Goal: Task Accomplishment & Management: Complete application form

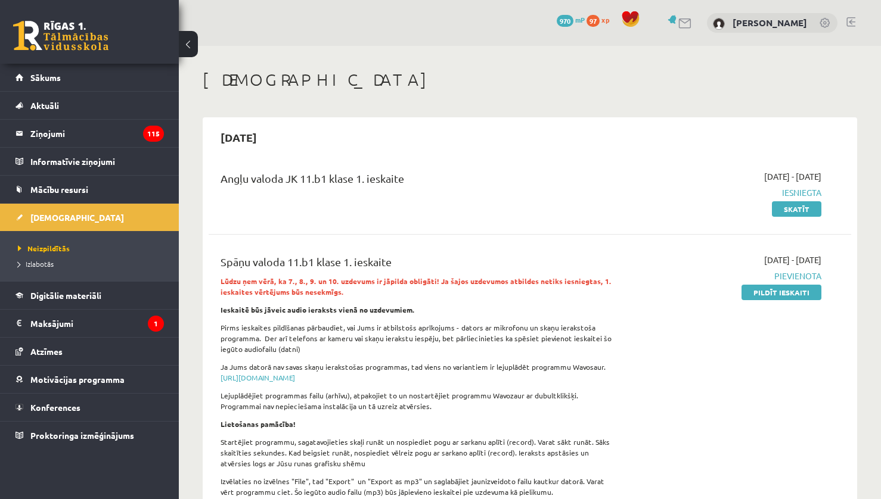
scroll to position [119, 0]
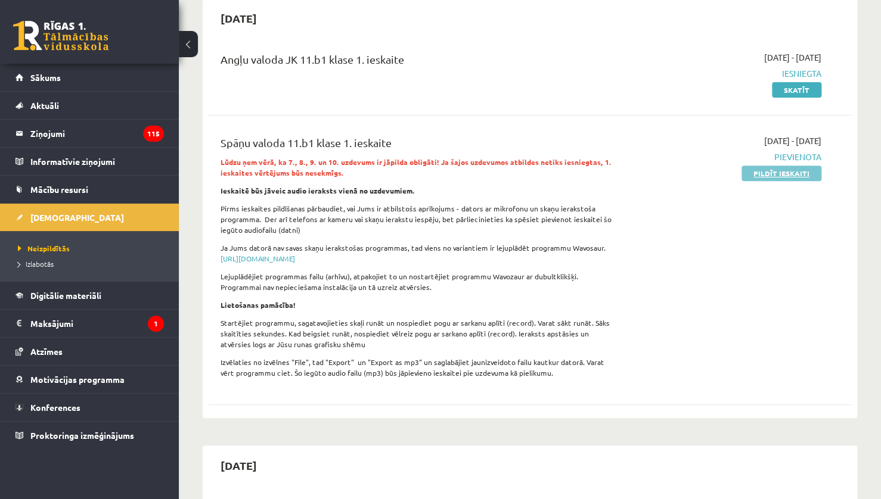
click at [757, 174] on link "Pildīt ieskaiti" at bounding box center [781, 173] width 80 height 15
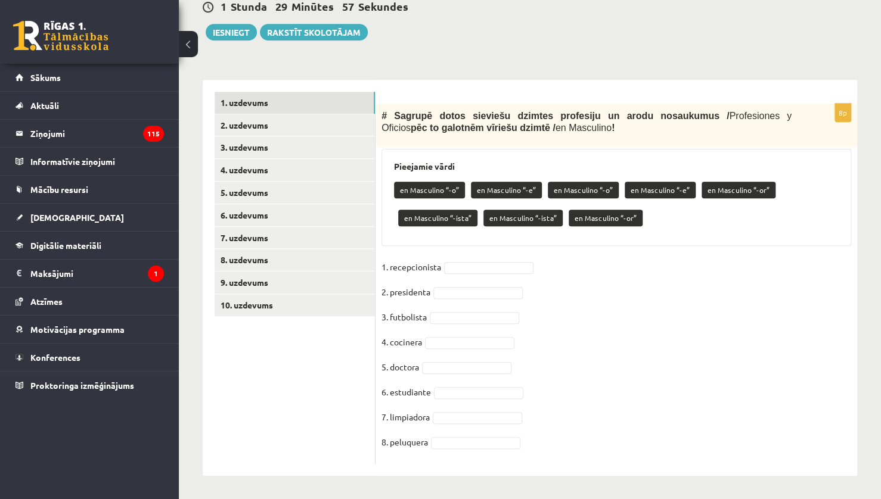
scroll to position [297, 0]
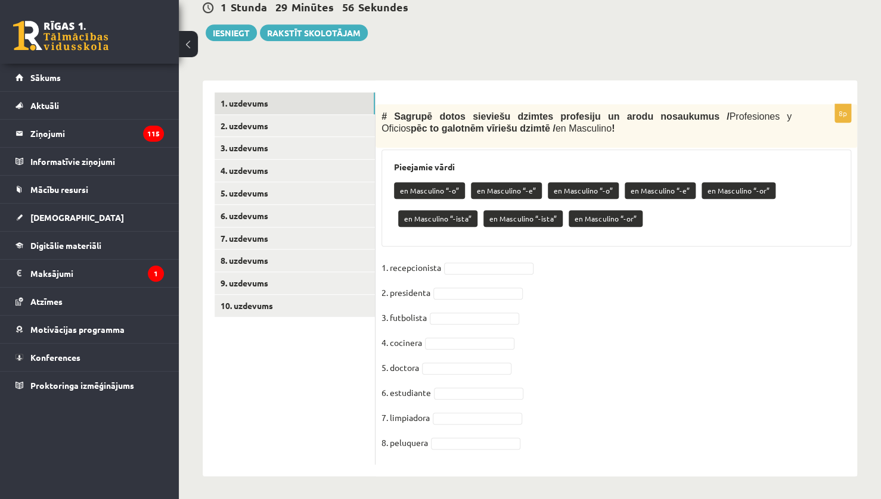
click at [334, 320] on ul "1. uzdevums 2. uzdevums 3. uzdevums 4. uzdevums 5. uzdevums 6. uzdevums 7. uzde…" at bounding box center [294, 278] width 161 height 372
click at [344, 304] on link "10. uzdevums" at bounding box center [294, 306] width 160 height 22
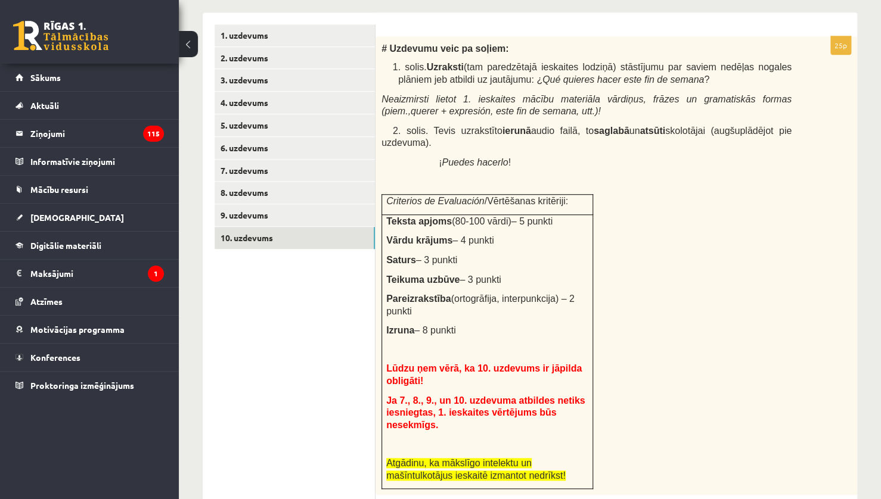
scroll to position [363, 0]
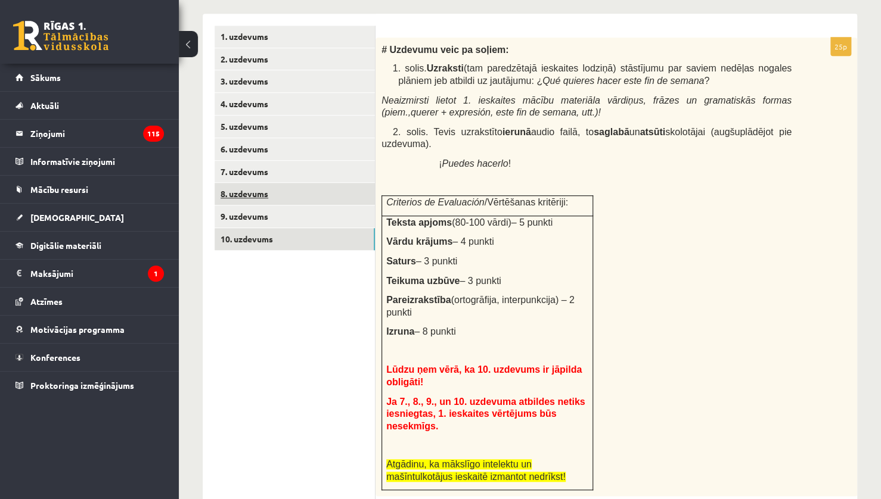
click at [359, 197] on link "8. uzdevums" at bounding box center [294, 194] width 160 height 22
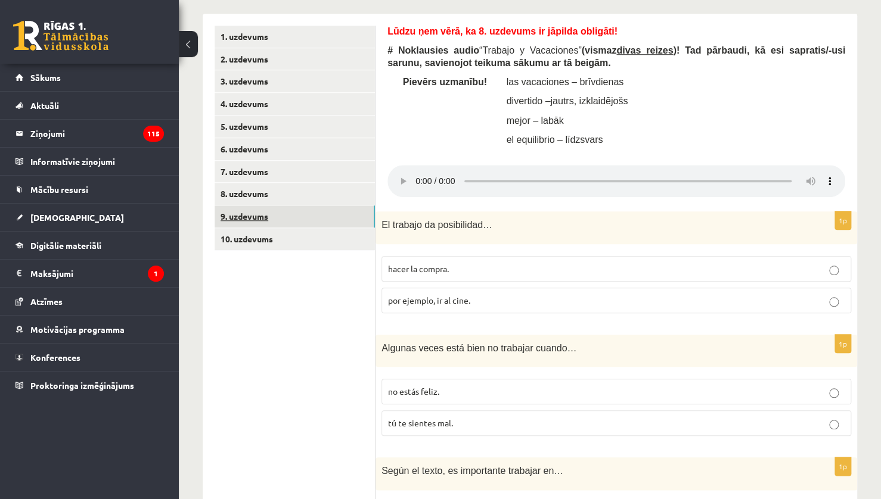
click at [331, 220] on link "9. uzdevums" at bounding box center [294, 217] width 160 height 22
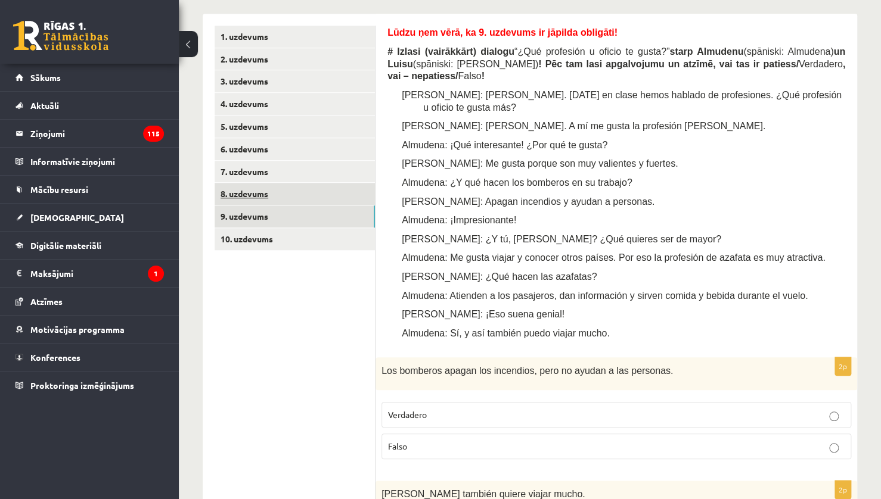
click at [308, 189] on link "8. uzdevums" at bounding box center [294, 194] width 160 height 22
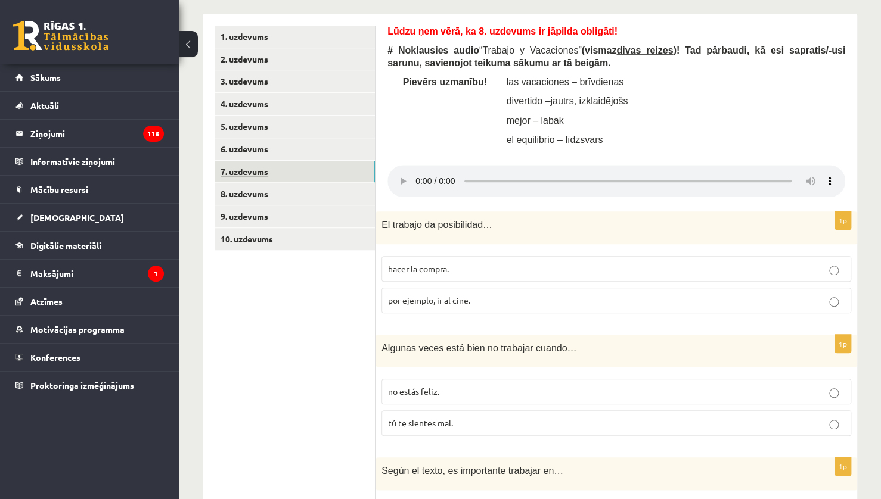
click at [307, 175] on link "7. uzdevums" at bounding box center [294, 172] width 160 height 22
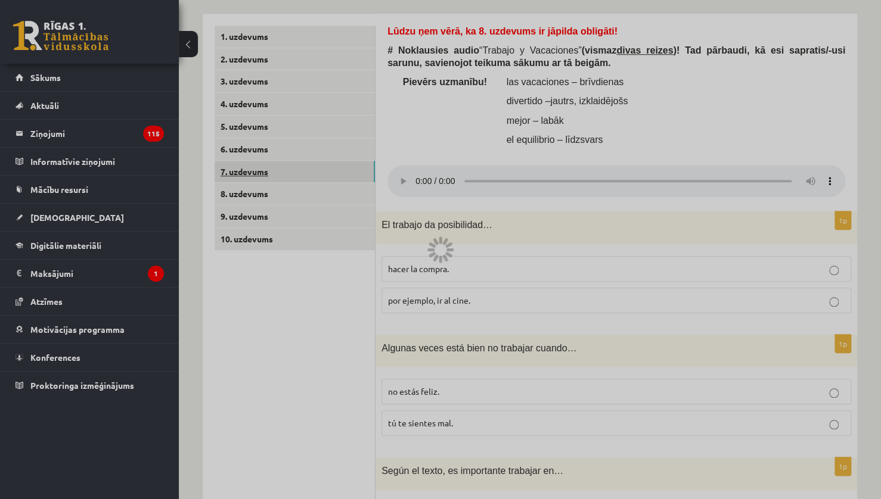
scroll to position [291, 0]
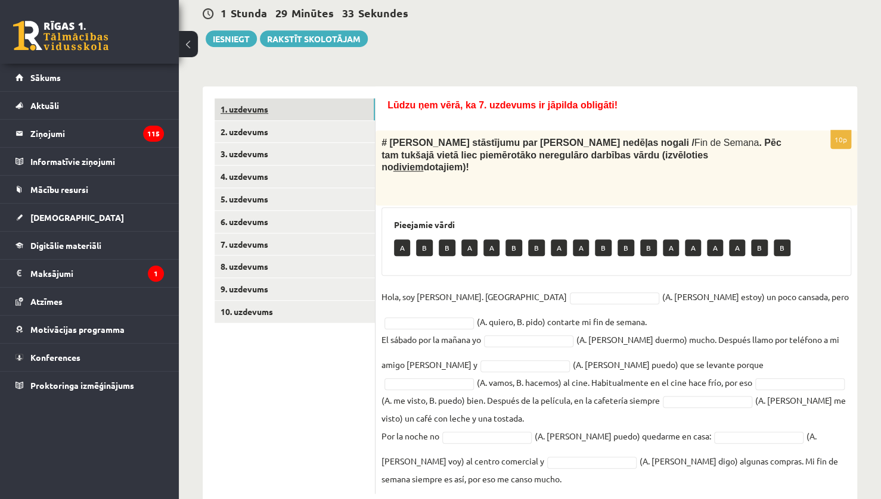
click at [282, 111] on link "1. uzdevums" at bounding box center [294, 109] width 160 height 22
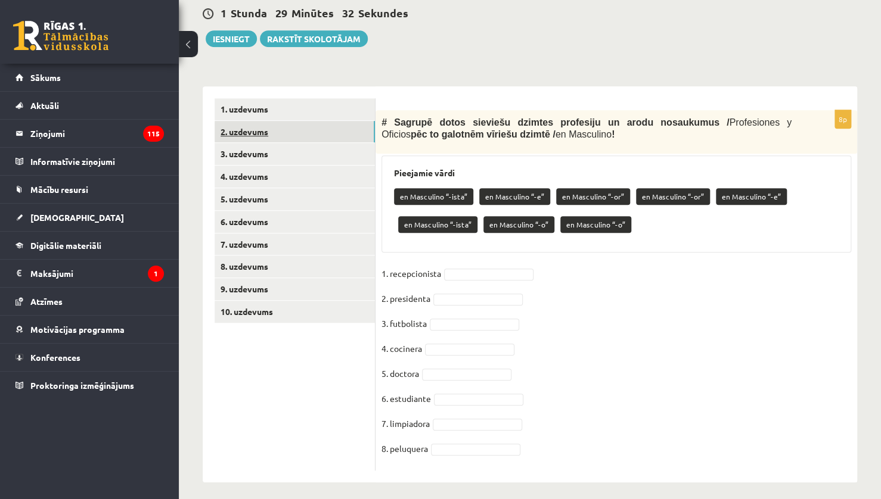
click at [281, 121] on link "2. uzdevums" at bounding box center [294, 132] width 160 height 22
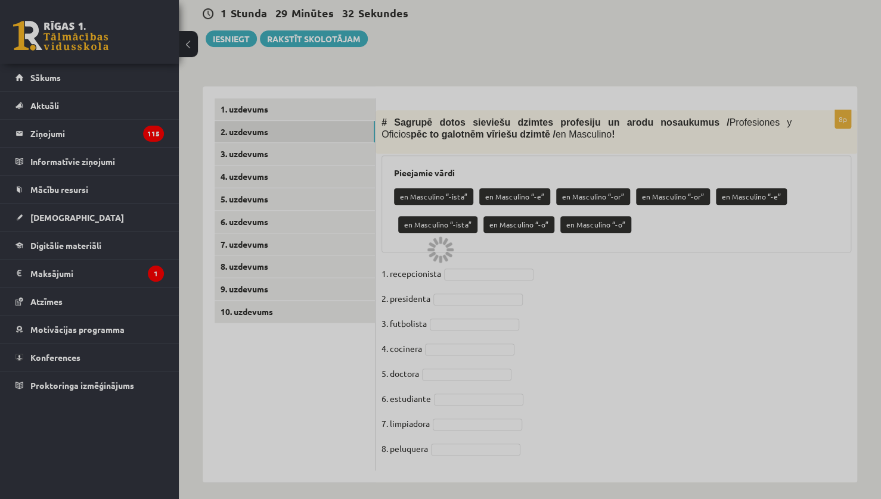
scroll to position [207, 0]
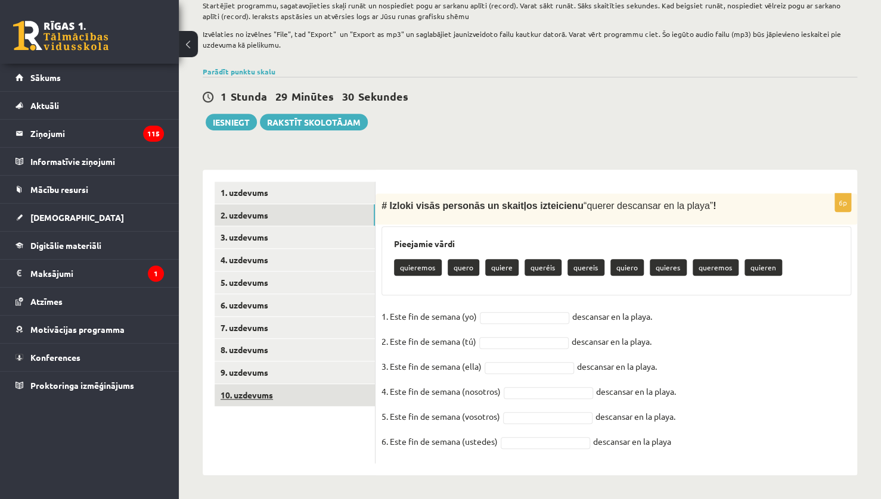
click at [284, 386] on link "10. uzdevums" at bounding box center [294, 395] width 160 height 22
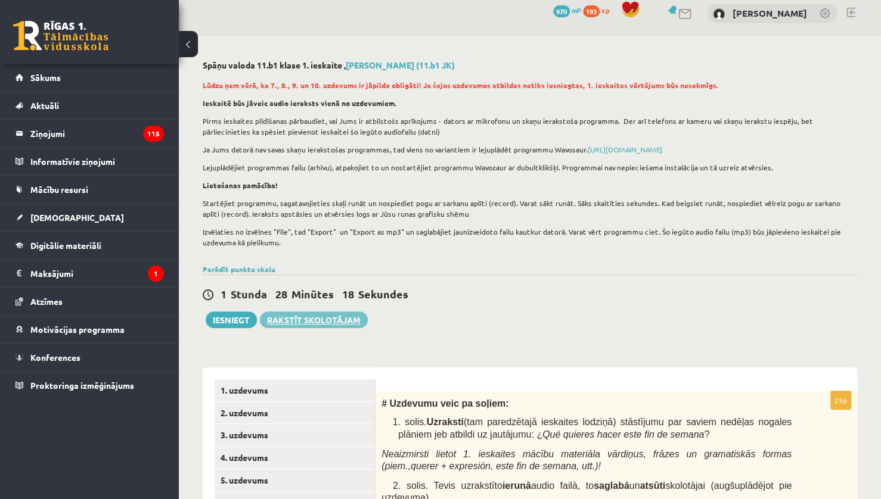
scroll to position [0, 0]
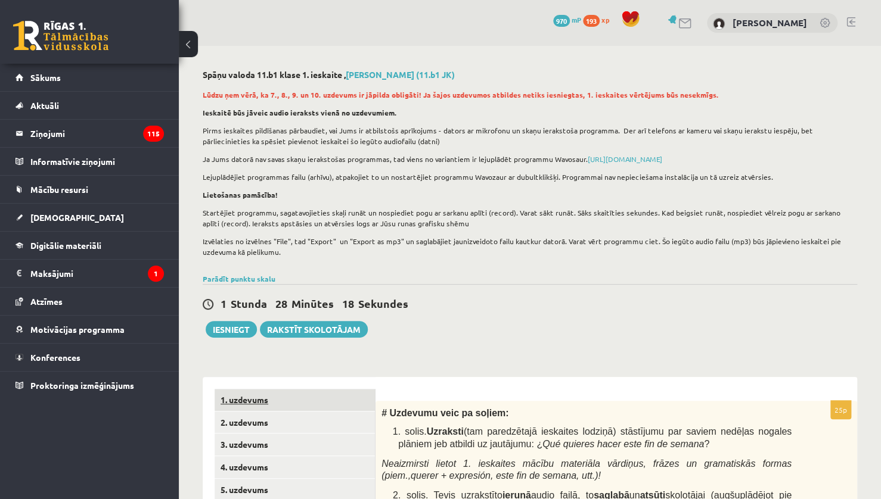
click at [354, 397] on link "1. uzdevums" at bounding box center [294, 400] width 160 height 22
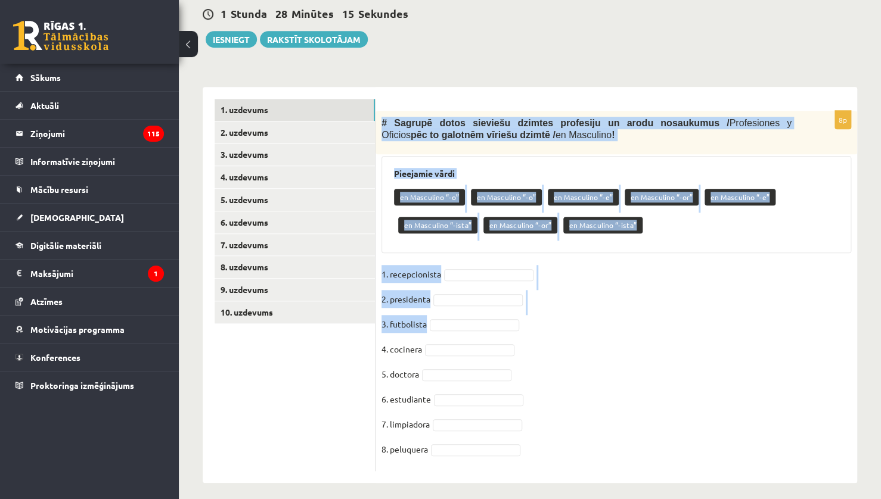
scroll to position [298, 0]
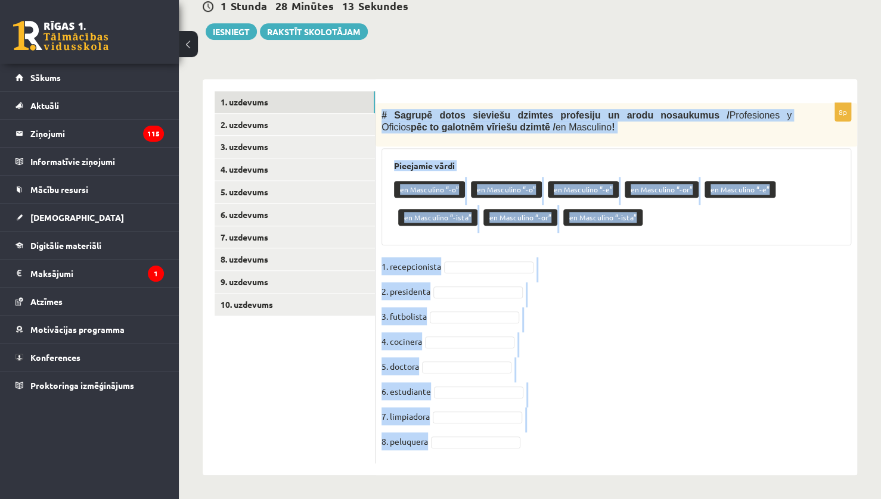
drag, startPoint x: 380, startPoint y: 234, endPoint x: 593, endPoint y: 444, distance: 299.6
click at [593, 444] on div "8p # Sagrupē dotos sieviešu dzimtes profesiju un arodu nosaukumus / Profesiones…" at bounding box center [615, 283] width 481 height 360
copy div "# Sagrupē dotos sieviešu dzimtes profesiju un arodu nosaukumus / Profesiones y …"
click at [565, 231] on div "en Masculino “-o” en Masculino “-o” en Masculino “-e” en Masculino “-or” en Mas…" at bounding box center [616, 205] width 444 height 56
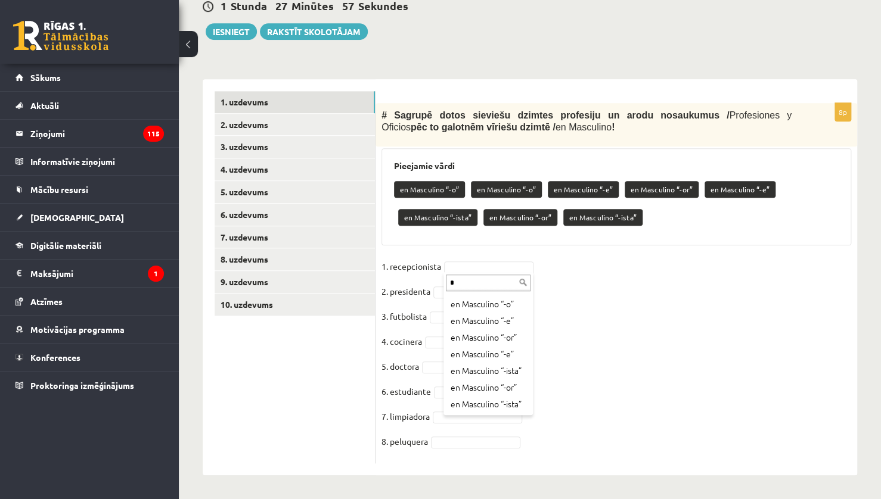
scroll to position [0, 0]
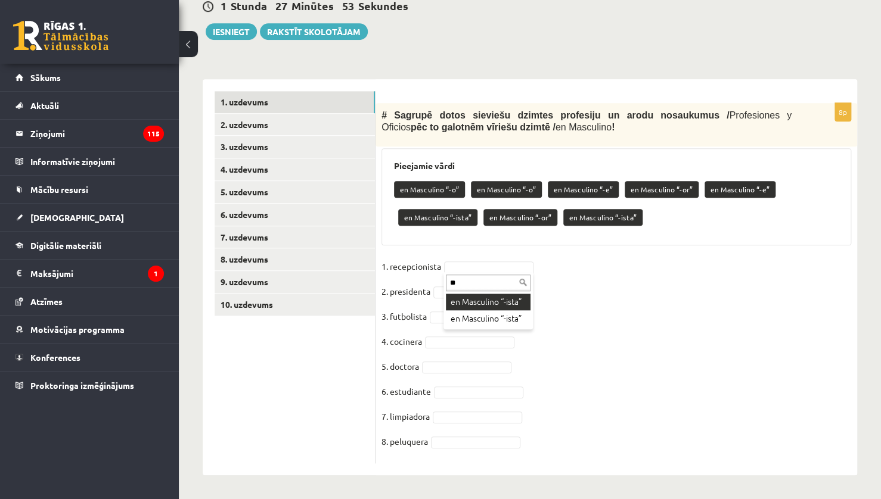
type input "**"
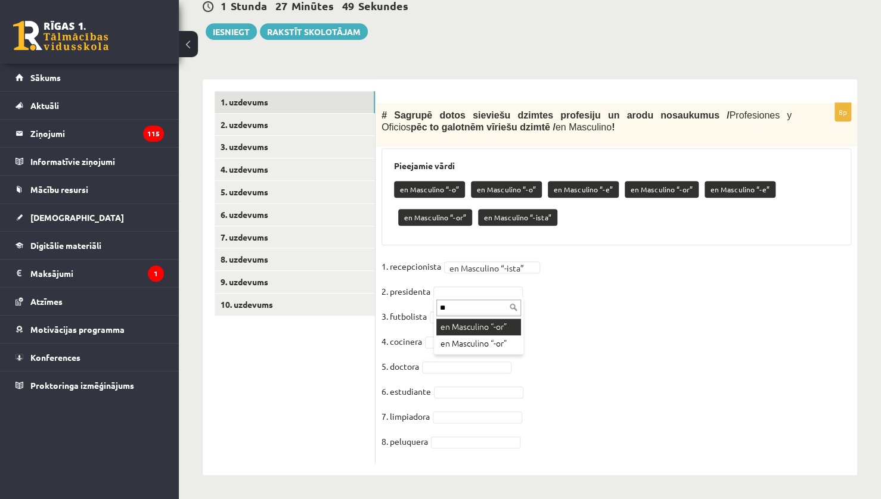
type input "**"
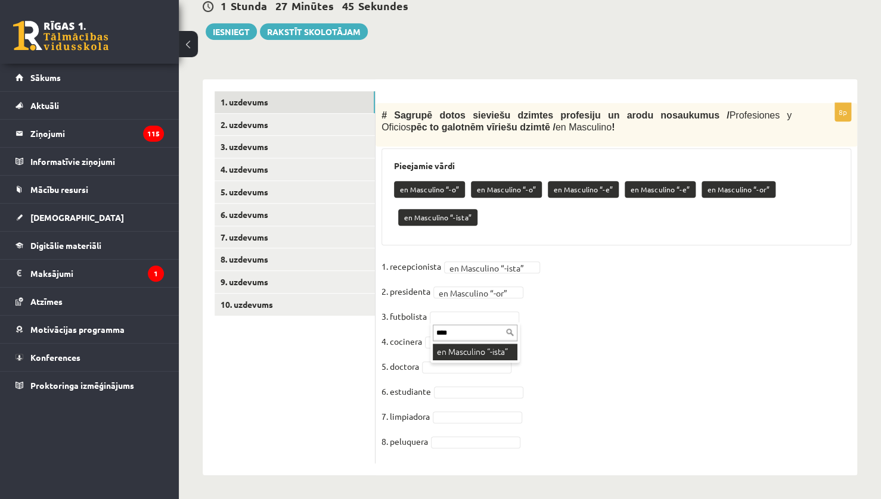
type input "****"
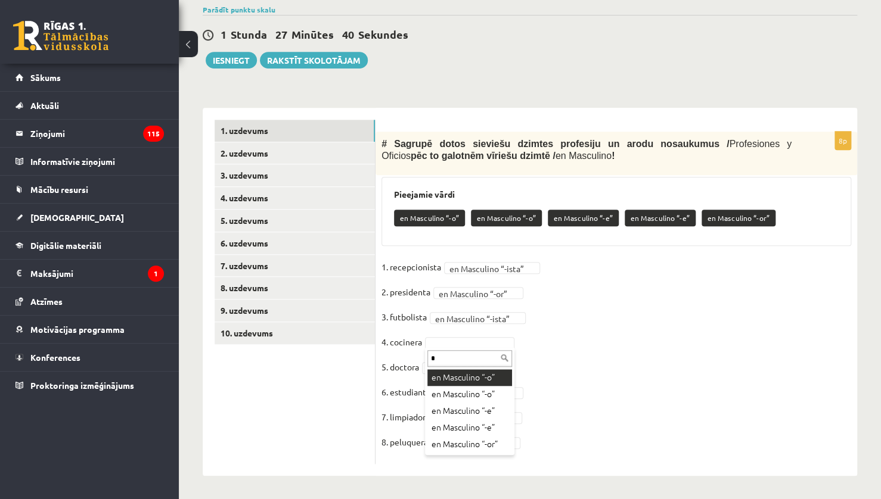
type input "*"
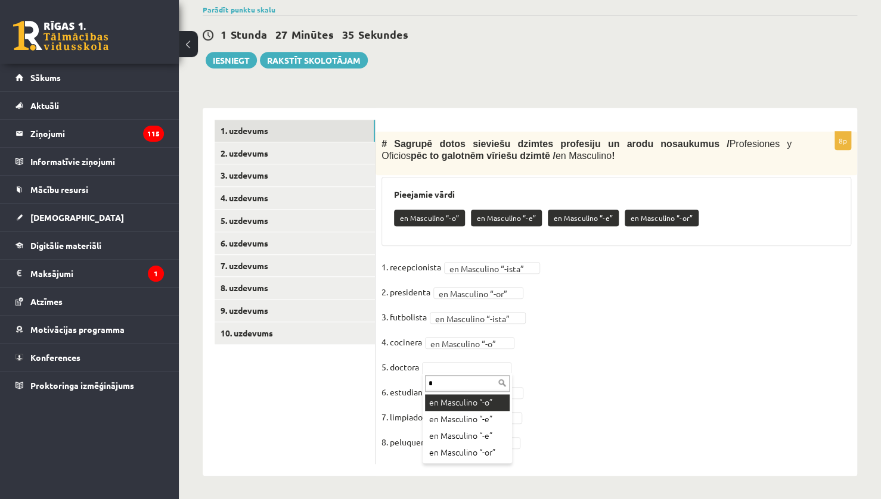
type input "*"
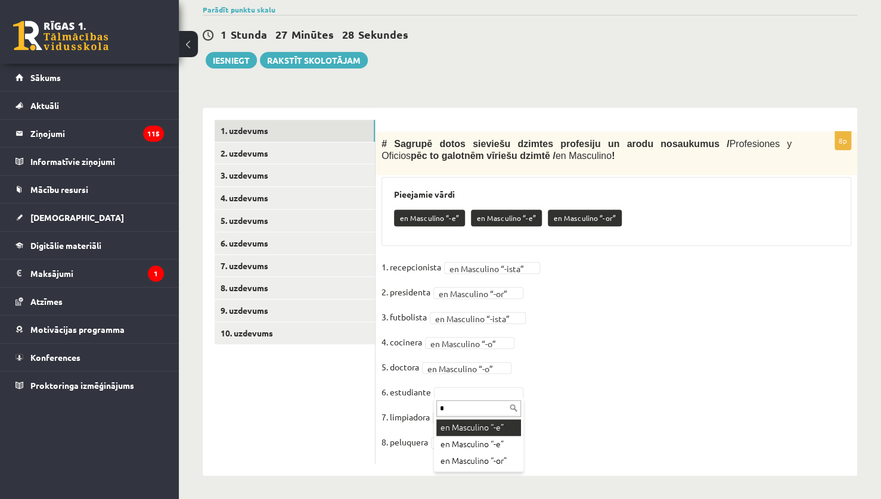
type input "*"
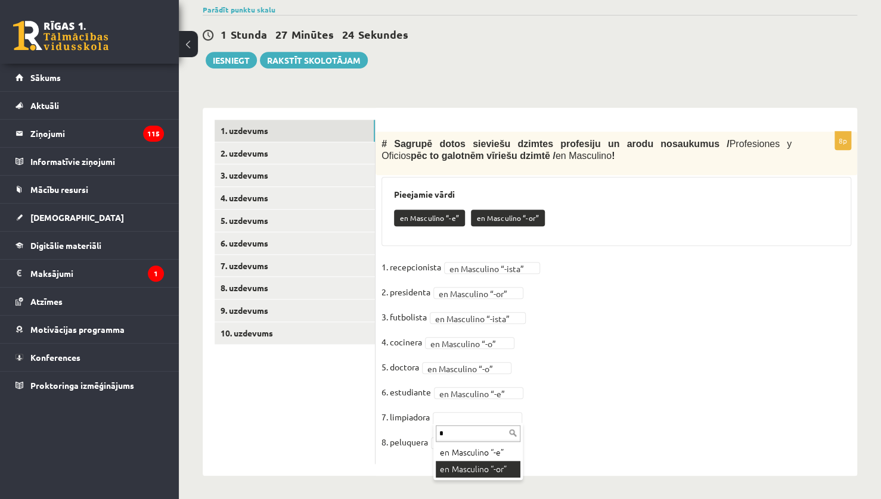
type input "*"
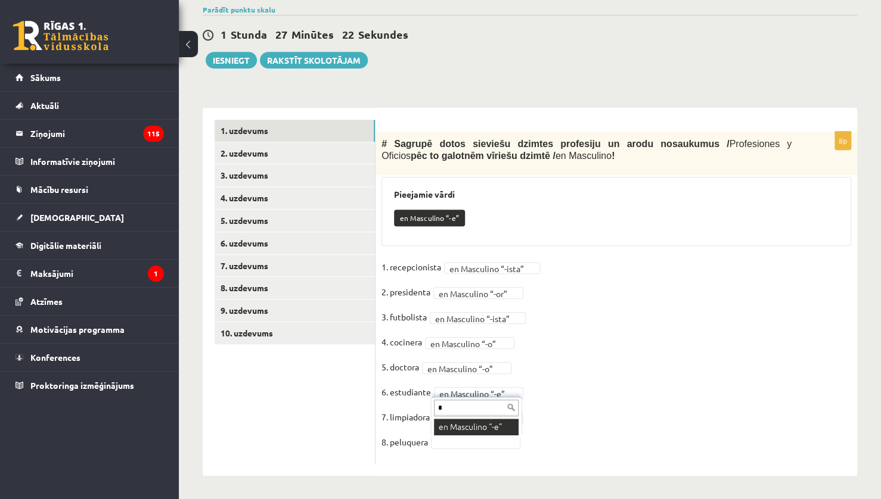
type input "*"
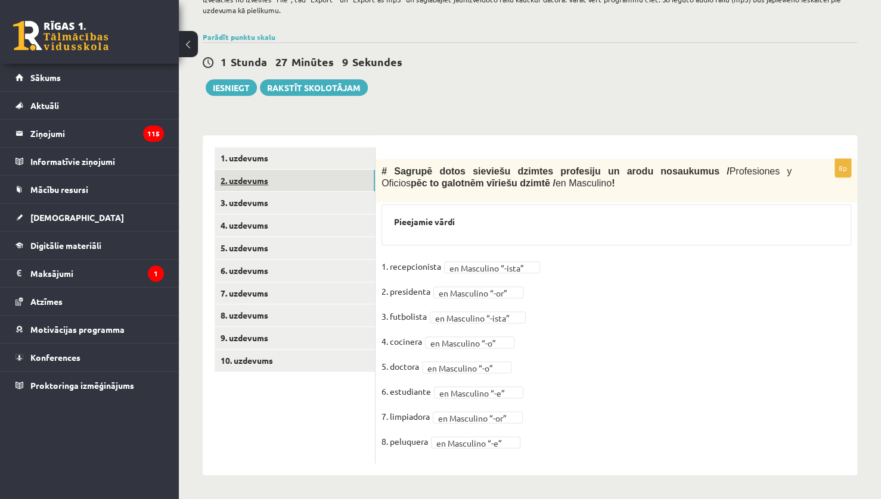
click at [291, 184] on link "2. uzdevums" at bounding box center [294, 181] width 160 height 22
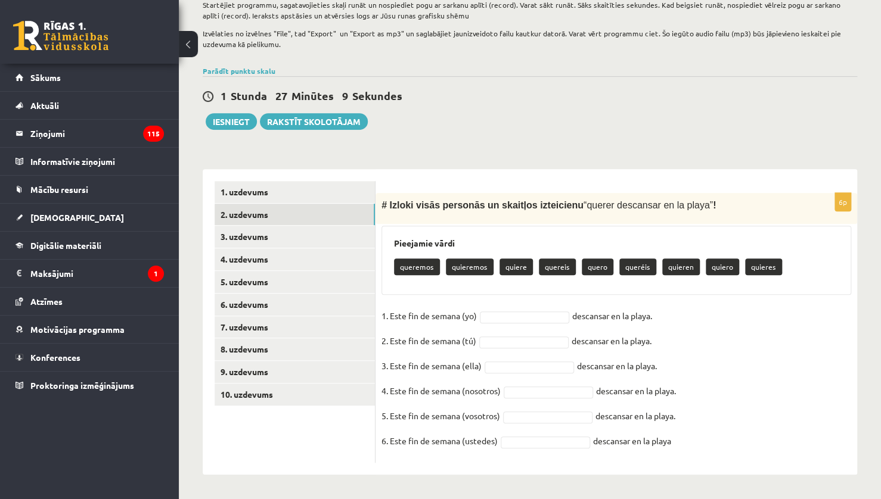
scroll to position [207, 0]
drag, startPoint x: 391, startPoint y: 207, endPoint x: 704, endPoint y: 447, distance: 394.3
click at [704, 447] on div "6p # Izloki visās personās un skaitļos izteicienu “ querer descansar en la play…" at bounding box center [615, 329] width 481 height 270
copy div "zloki visās personās un skaitļos izteicienu “ querer descansar en la playa ” ! …"
click at [511, 307] on fieldset "1. Este fin de semana (yo) descansar en la playa. 2. Este fin de semana (tú) de…" at bounding box center [616, 382] width 470 height 150
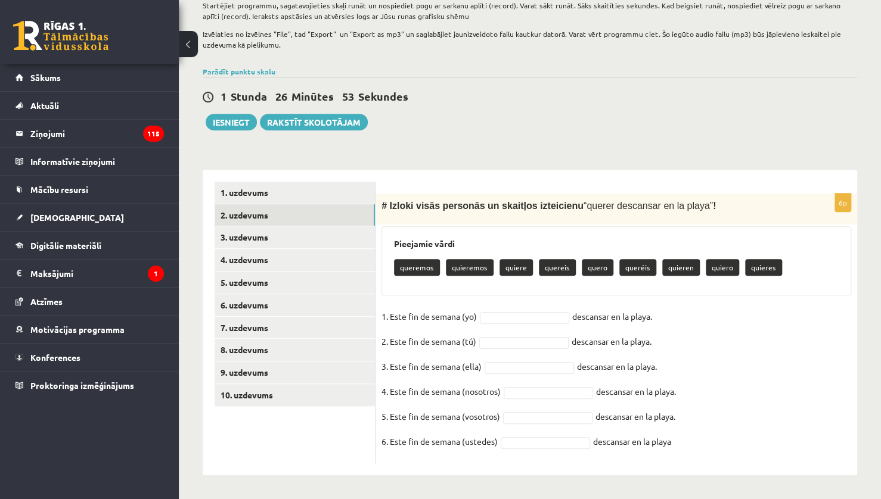
click at [506, 325] on fieldset "1. Este fin de semana (yo) descansar en la playa. 2. Este fin de semana (tú) de…" at bounding box center [616, 382] width 470 height 150
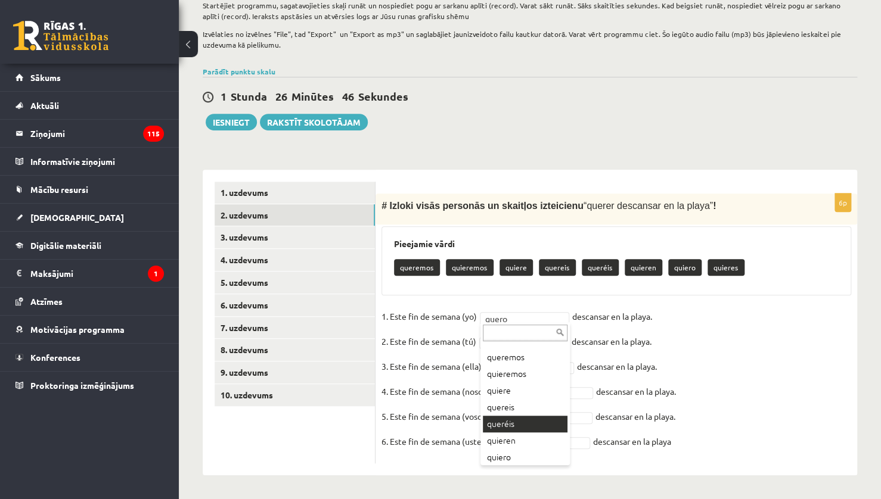
scroll to position [31, 0]
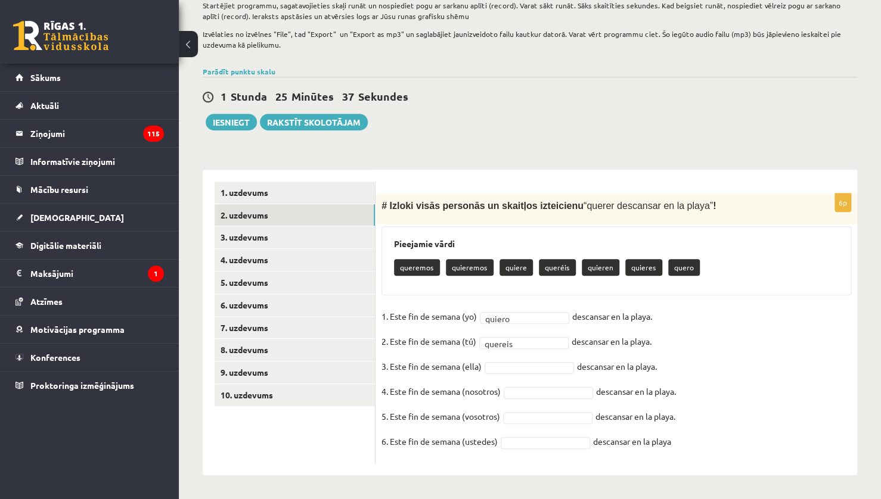
click at [518, 375] on fieldset "1. Este fin de semana (yo) quiero ****** descansar en la playa. 2. Este fin de …" at bounding box center [616, 382] width 470 height 150
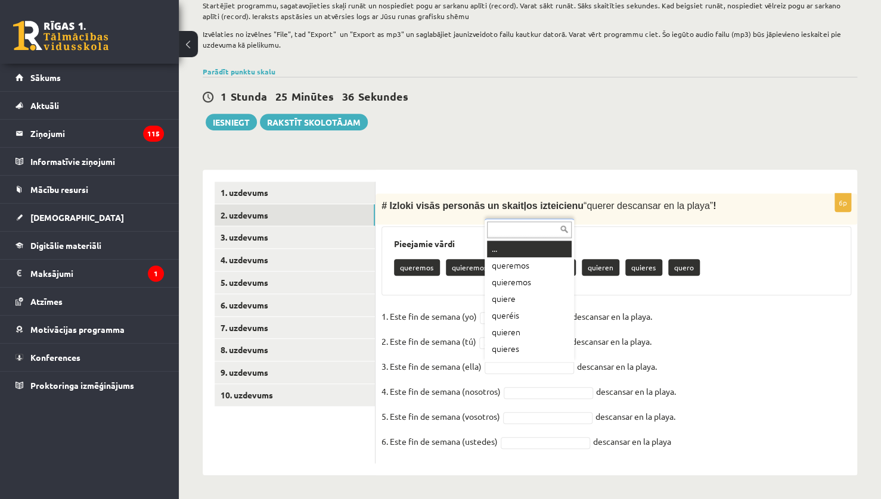
scroll to position [14, 0]
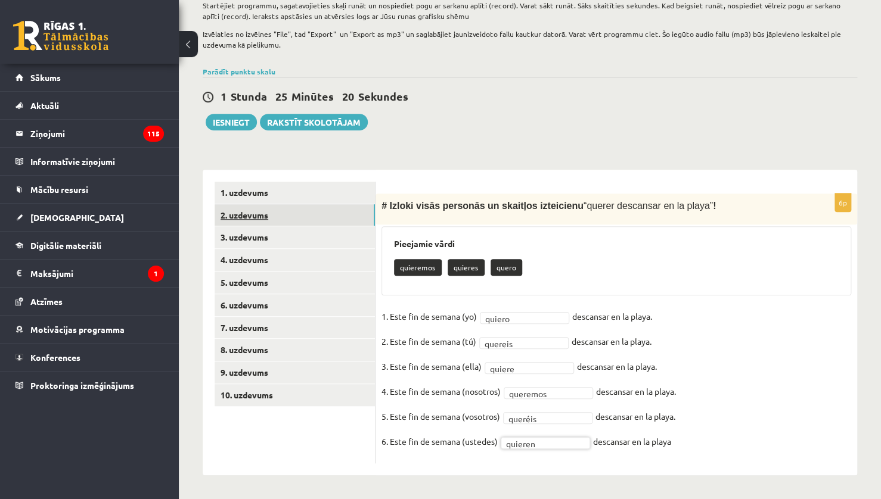
click at [292, 225] on link "2. uzdevums" at bounding box center [294, 215] width 160 height 22
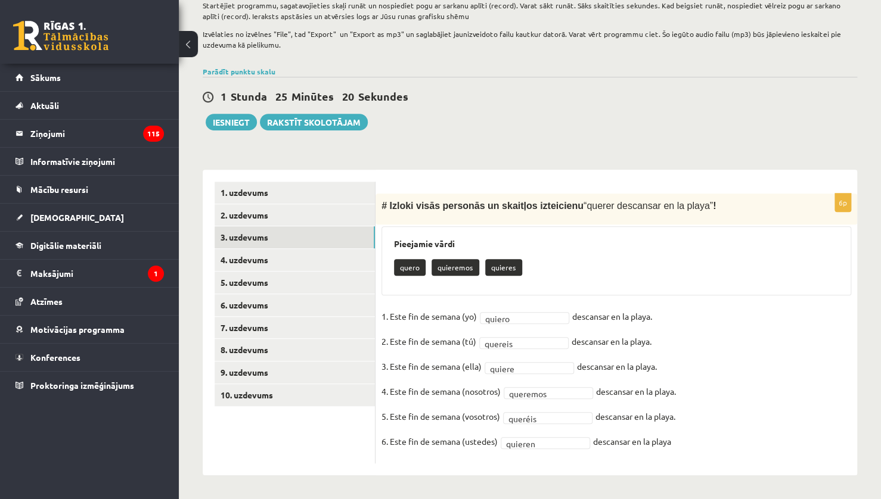
click at [293, 235] on link "3. uzdevums" at bounding box center [294, 237] width 160 height 22
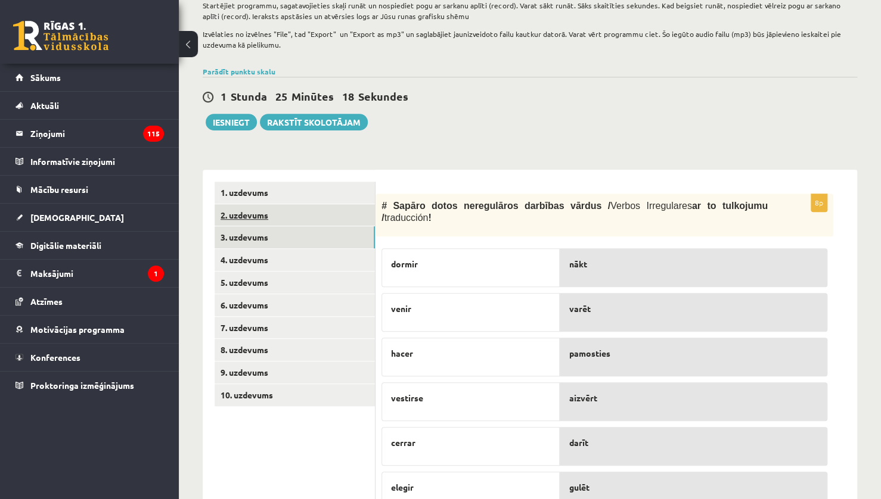
click at [234, 214] on link "2. uzdevums" at bounding box center [294, 215] width 160 height 22
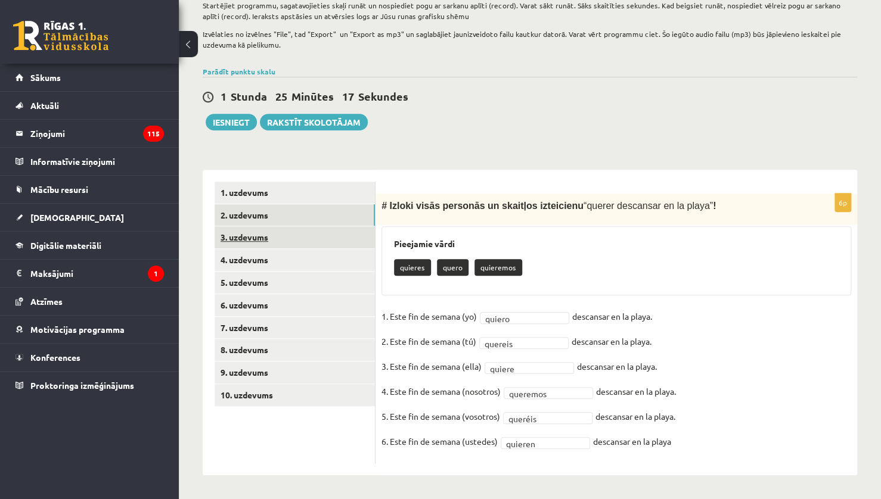
click at [256, 235] on link "3. uzdevums" at bounding box center [294, 237] width 160 height 22
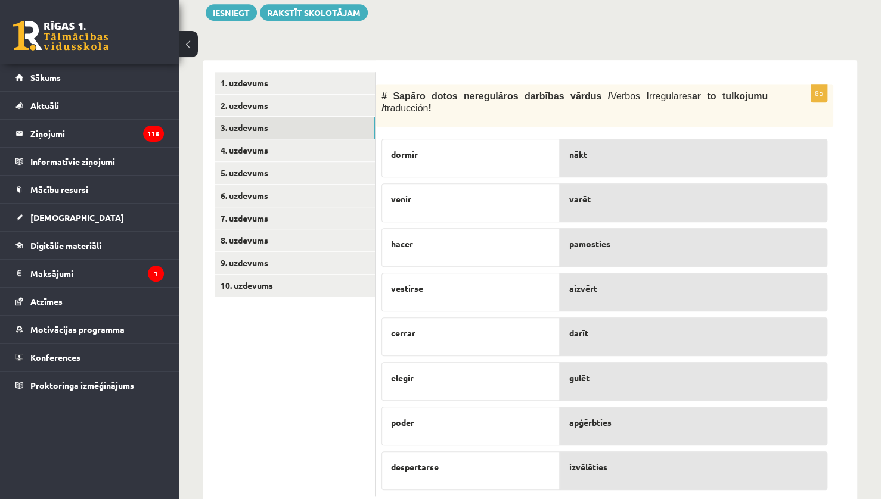
scroll to position [336, 0]
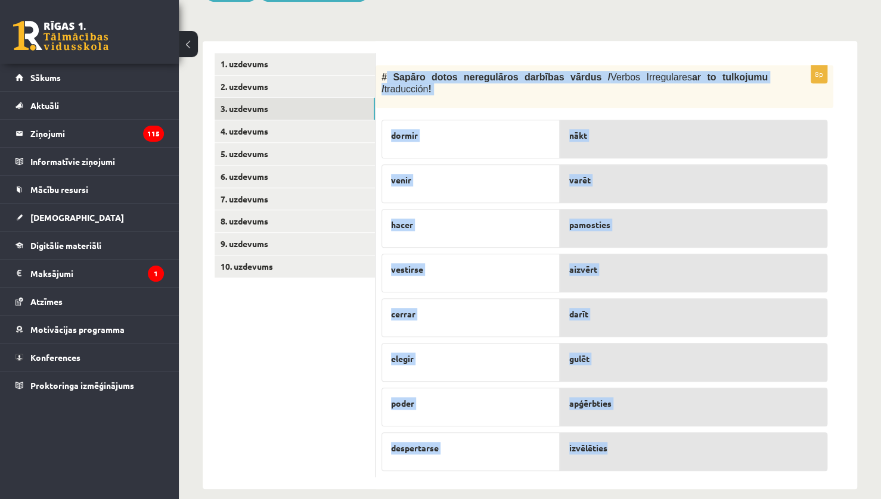
drag, startPoint x: 384, startPoint y: 70, endPoint x: 676, endPoint y: 454, distance: 483.0
click at [676, 454] on div "8p # Sapāro dotos neregulāros darbības vārdus / Verbos Irregulares ar to tulkoj…" at bounding box center [604, 271] width 458 height 412
copy div "Sapāro dotos neregulāros darbības vārdus / Verbos Irregulares ar to tulkojumu /…"
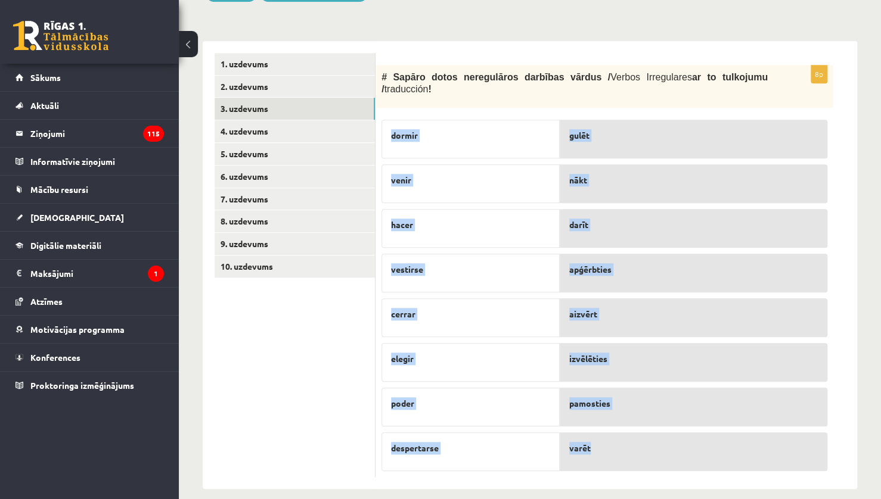
drag, startPoint x: 666, startPoint y: 421, endPoint x: 664, endPoint y: 413, distance: 7.4
click at [664, 413] on div "8p # Sapāro dotos neregulāros darbības vārdus / Verbos Irregulares ar to tulkoj…" at bounding box center [604, 271] width 458 height 412
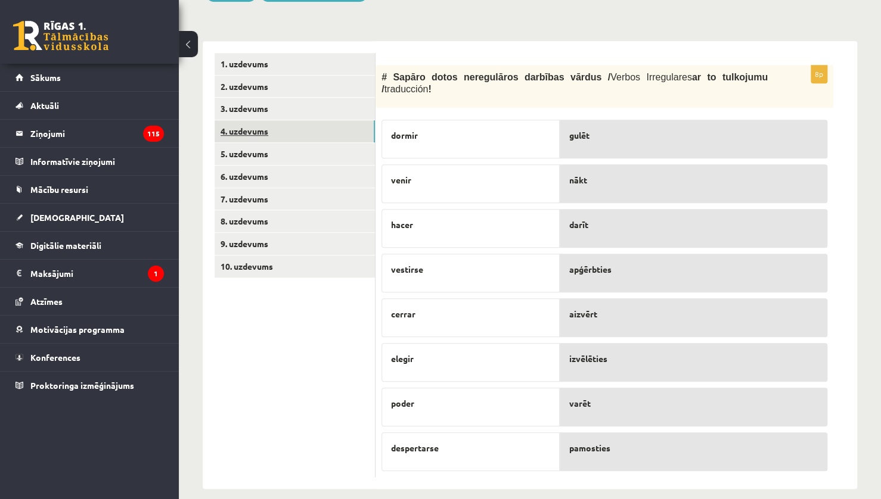
click at [263, 135] on link "4. uzdevums" at bounding box center [294, 131] width 160 height 22
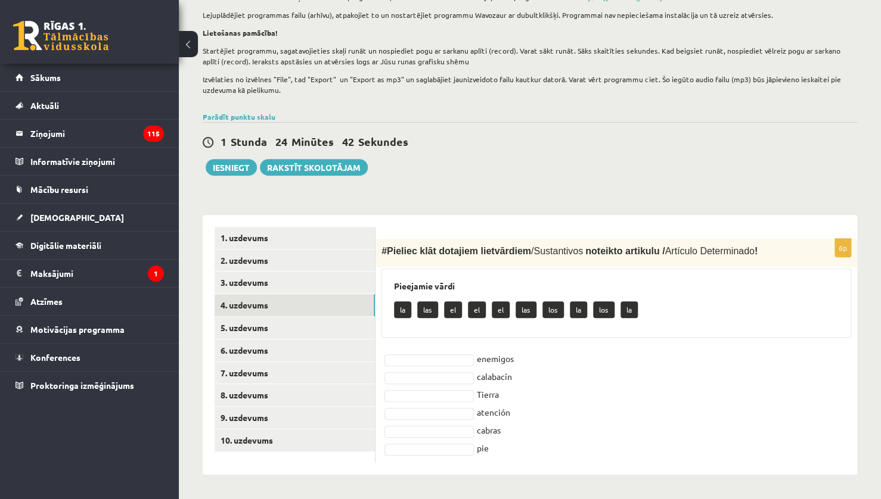
scroll to position [161, 0]
drag, startPoint x: 388, startPoint y: 251, endPoint x: 620, endPoint y: 455, distance: 308.6
click at [620, 455] on div "6p # Pieliec klāt dotajiem lietvārdiem / Sustantivos noteikto artikulu / Artícu…" at bounding box center [615, 352] width 481 height 224
copy div "Pieliec klāt dotajiem lietvārdiem / Sustantivos noteikto artikulu / Artículo De…"
click at [679, 331] on div "Pieejamie vārdi la las el el el las los la los la" at bounding box center [616, 303] width 470 height 69
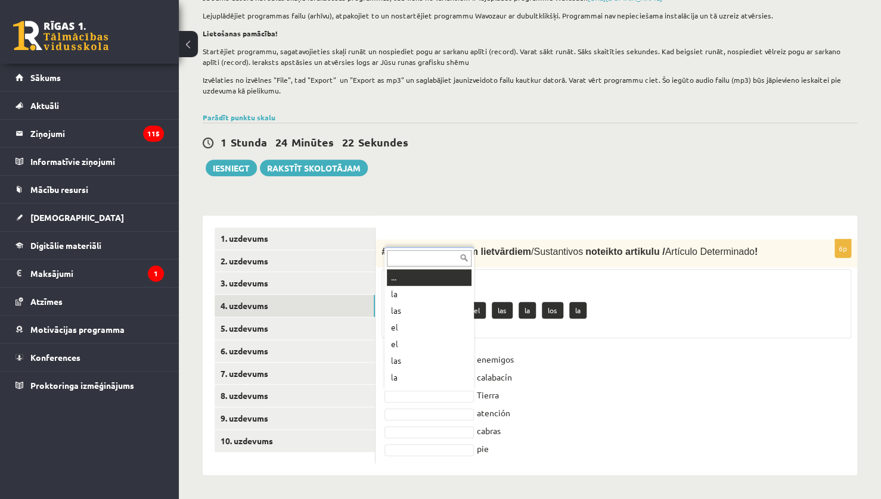
scroll to position [14, 0]
drag, startPoint x: 416, startPoint y: 283, endPoint x: 427, endPoint y: 386, distance: 103.6
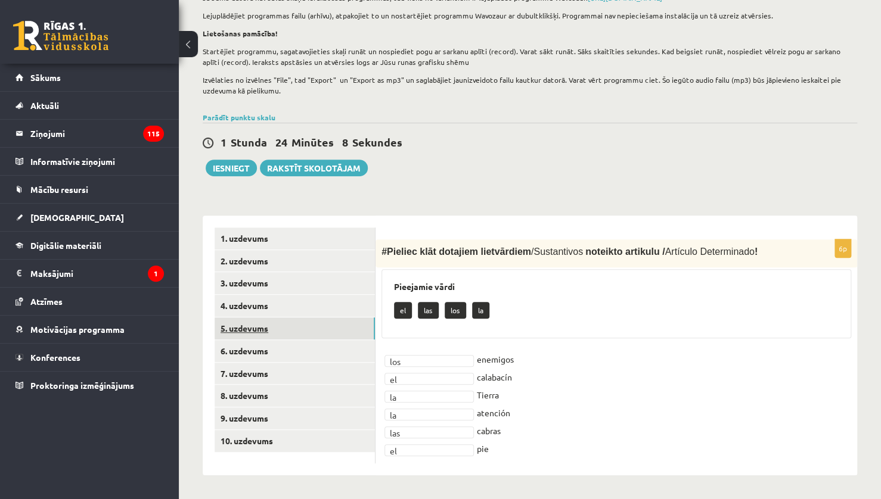
click at [314, 324] on link "5. uzdevums" at bounding box center [294, 329] width 160 height 22
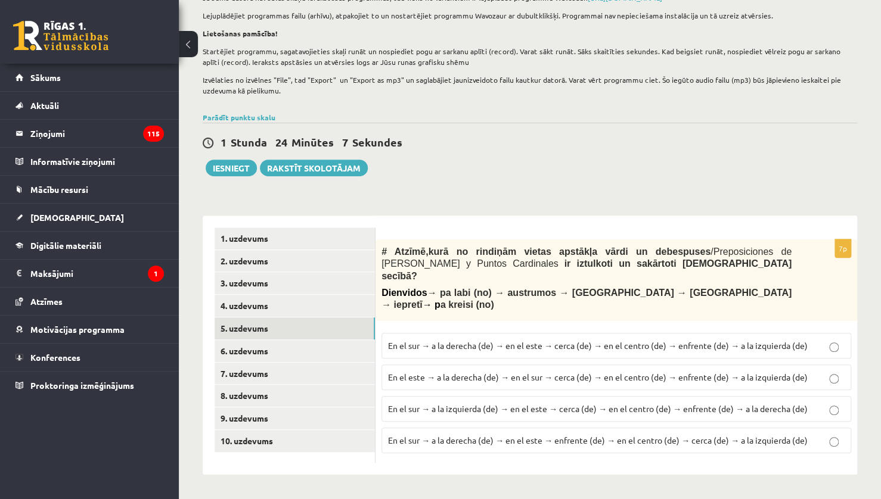
scroll to position [151, 0]
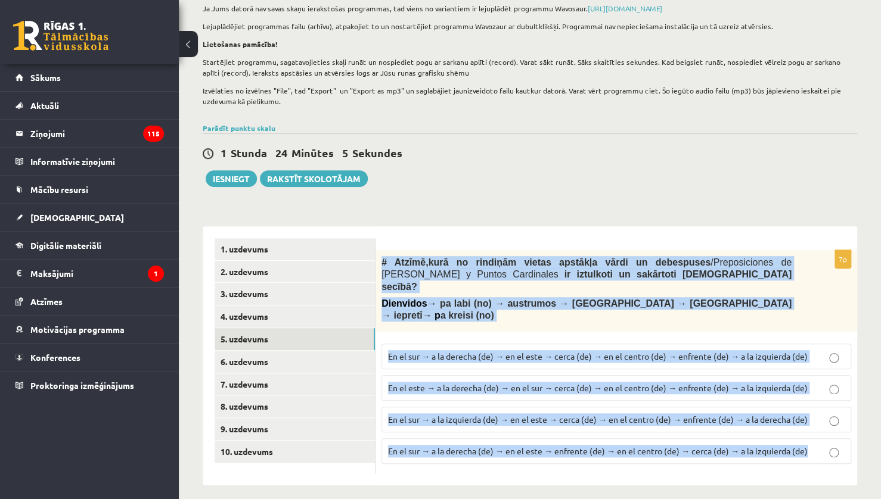
drag, startPoint x: 383, startPoint y: 259, endPoint x: 868, endPoint y: 446, distance: 520.2
click at [869, 446] on div "Spāņu valoda 11.b1 klase 1. ieskaite , Daniels Borodkins (11.b1 JK) Lūdzu ņem v…" at bounding box center [530, 202] width 702 height 614
copy div "# Atzīmē , kurā no rindiņām vietas apstākļa vārdi un debespuses / Preposiciones…"
click at [503, 218] on div "**********" at bounding box center [530, 349] width 654 height 271
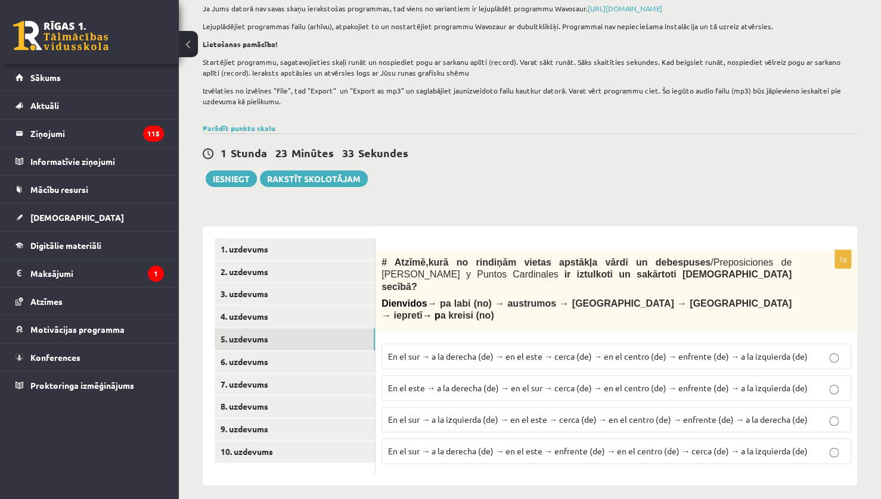
click at [588, 351] on span "En el sur → a la derecha (de) → en el este → cerca (de) → en el centro (de) → e…" at bounding box center [597, 356] width 419 height 11
click at [311, 364] on link "6. uzdevums" at bounding box center [294, 362] width 160 height 22
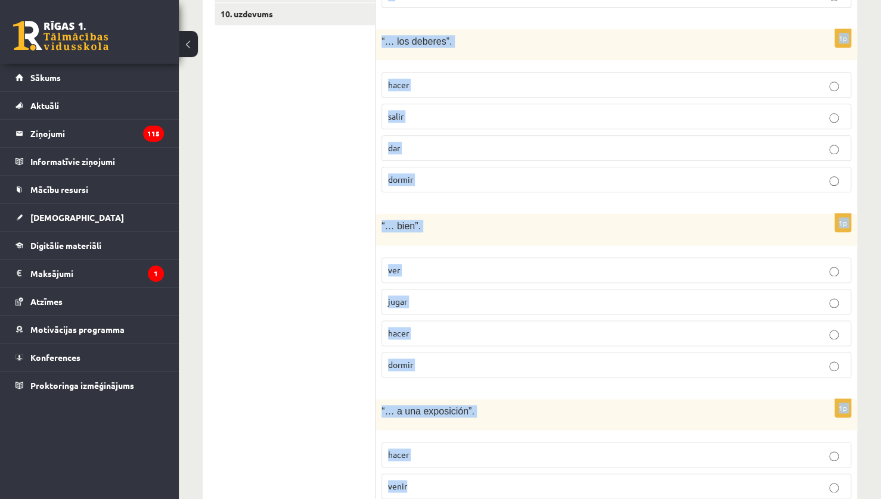
scroll to position [694, 0]
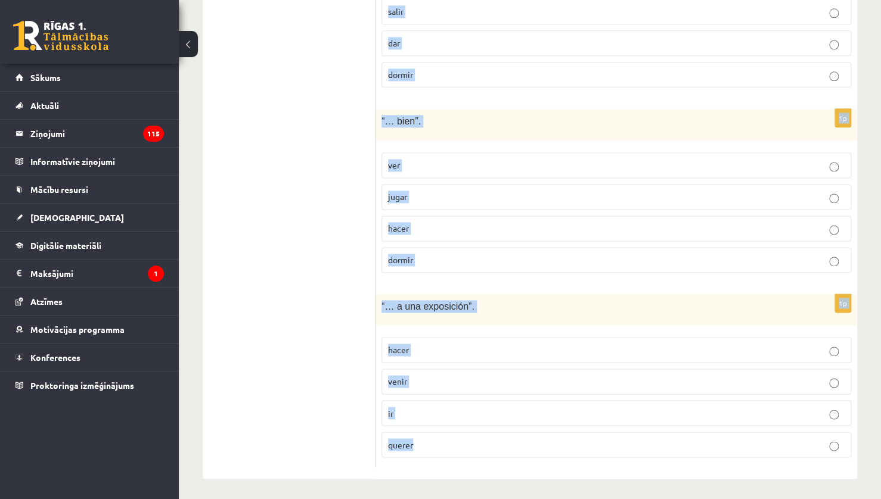
drag, startPoint x: 386, startPoint y: 116, endPoint x: 555, endPoint y: 435, distance: 360.9
click at [555, 435] on div "# Izvēlies, kurš no dotajiem darbības vārdiem ir īstais, lai veidotos izteicien…" at bounding box center [615, 82] width 481 height 796
copy form "# Izvēlies, kurš no dotajiem darbības vārdiem ir īstais, lai veidotos izteicien…"
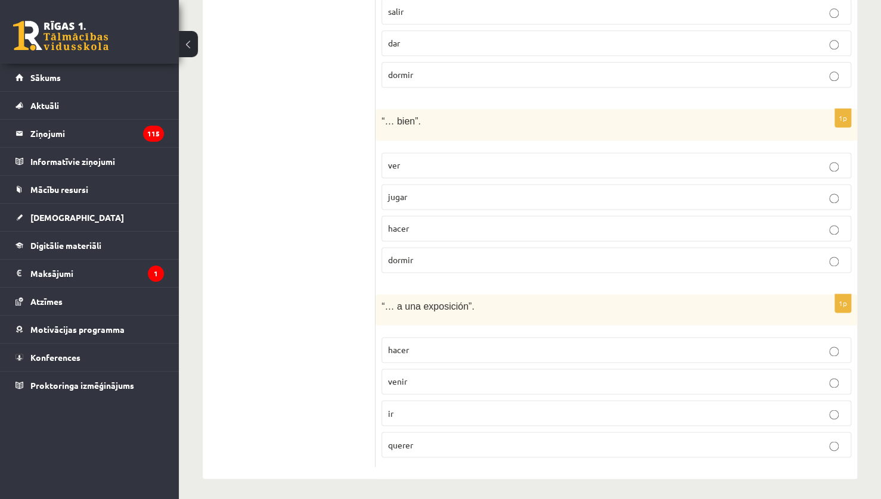
click at [298, 198] on ul "1. uzdevums 2. uzdevums 3. uzdevums 4. uzdevums 5. uzdevums 6. uzdevums 7. uzde…" at bounding box center [294, 82] width 161 height 772
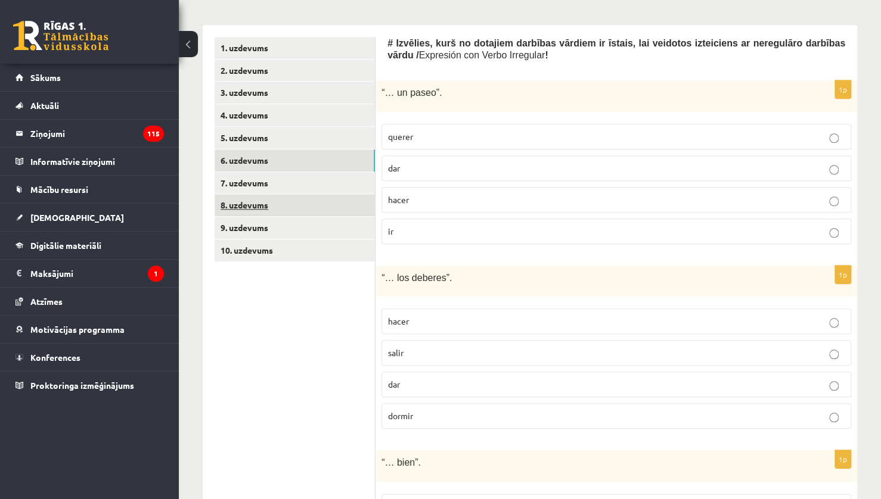
scroll to position [217, 0]
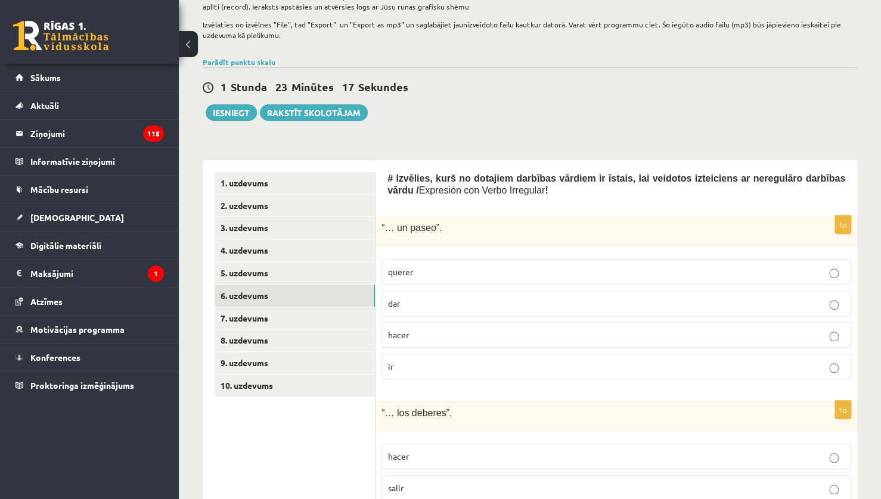
click at [466, 301] on p "dar" at bounding box center [616, 303] width 456 height 13
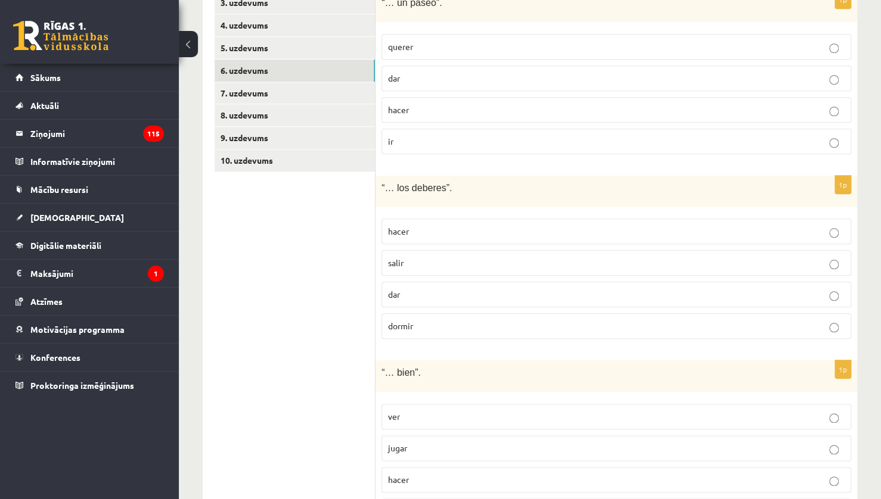
scroll to position [455, 0]
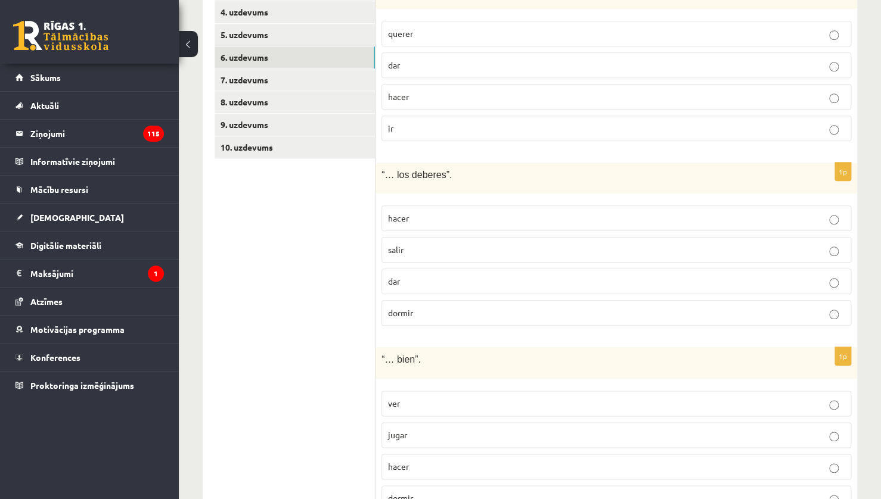
click at [462, 220] on p "hacer" at bounding box center [616, 218] width 456 height 13
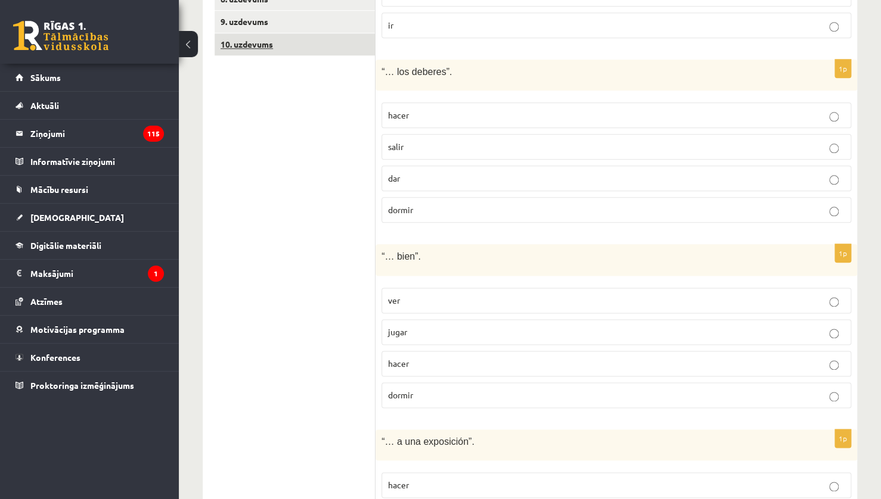
scroll to position [574, 0]
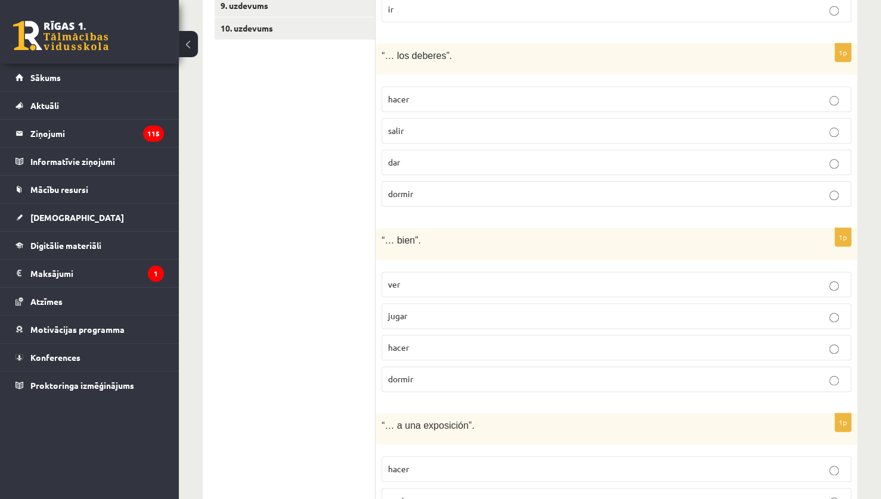
drag, startPoint x: 442, startPoint y: 377, endPoint x: 427, endPoint y: 341, distance: 39.3
click at [442, 377] on p "dormir" at bounding box center [616, 379] width 456 height 13
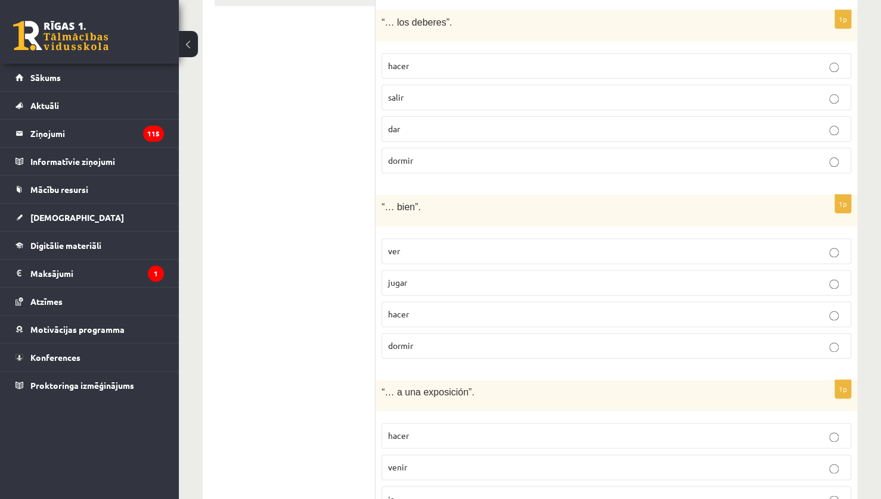
scroll to position [694, 0]
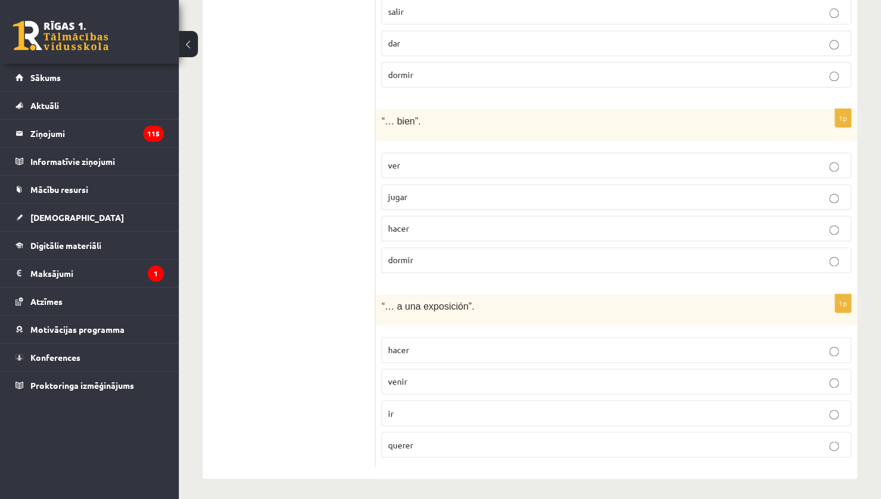
click at [445, 401] on label "ir" at bounding box center [616, 413] width 470 height 26
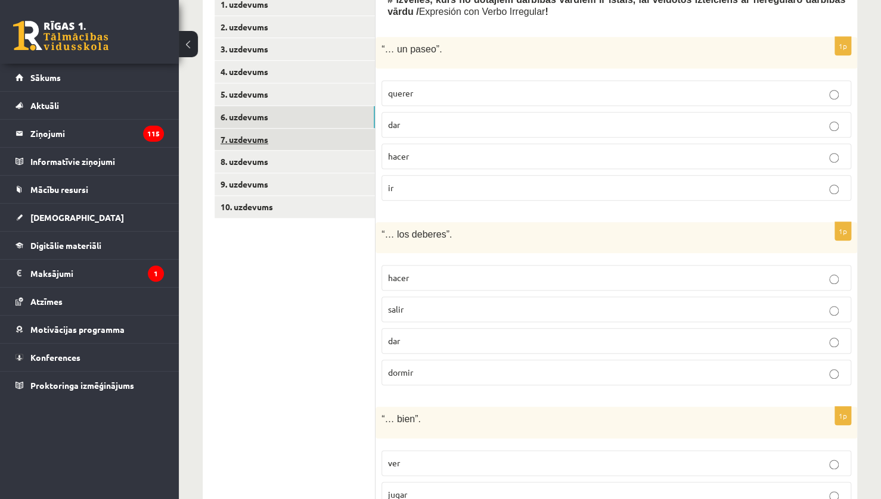
click at [267, 133] on link "7. uzdevums" at bounding box center [294, 140] width 160 height 22
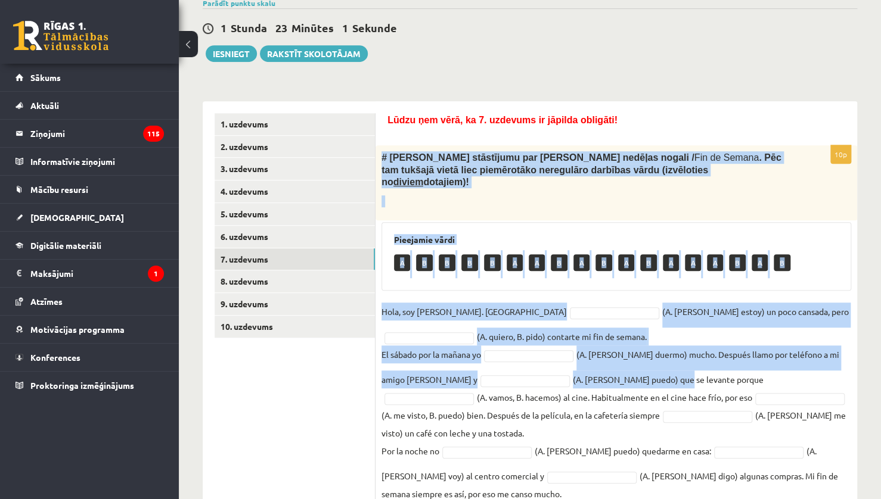
scroll to position [291, 0]
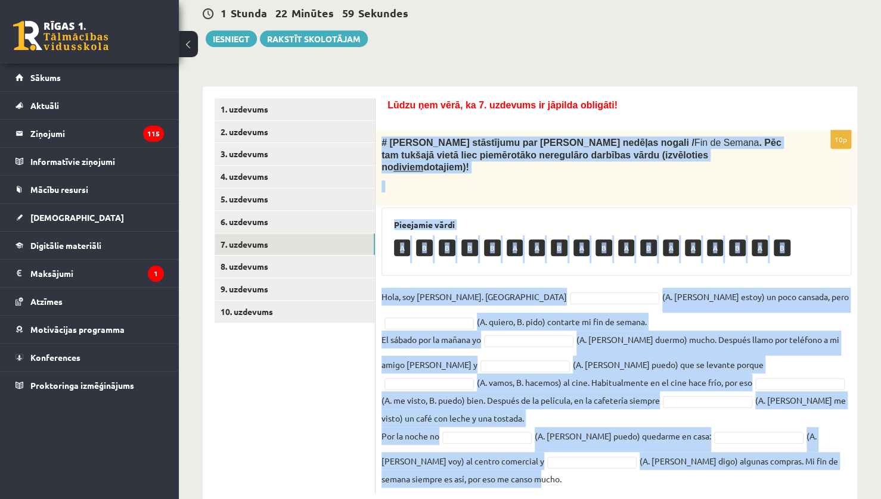
drag, startPoint x: 379, startPoint y: 259, endPoint x: 848, endPoint y: 446, distance: 505.4
click at [848, 446] on div "10p # Lasi Paulas stāstījumu par viņas nedēļas nogali / Fin de Semana . Pēc tam…" at bounding box center [615, 311] width 481 height 363
click at [601, 181] on p at bounding box center [586, 187] width 410 height 12
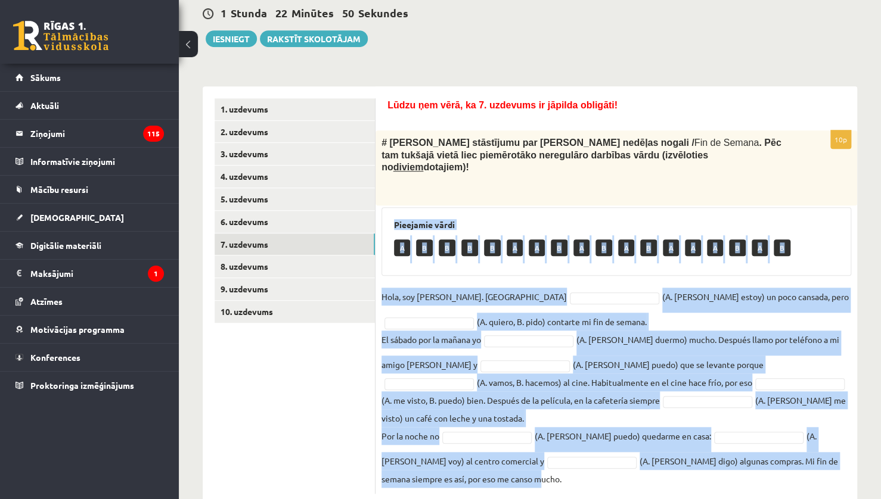
drag, startPoint x: 391, startPoint y: 211, endPoint x: 713, endPoint y: 454, distance: 402.8
click at [713, 454] on div "10p # Lasi Paulas stāstījumu par viņas nedēļas nogali / Fin de Semana . Pēc tam…" at bounding box center [615, 311] width 481 height 363
copy div "Pieejamie vārdi A B B B B A A B A B A B A A A B A B Hola, soy Paula. Ahora (A. …"
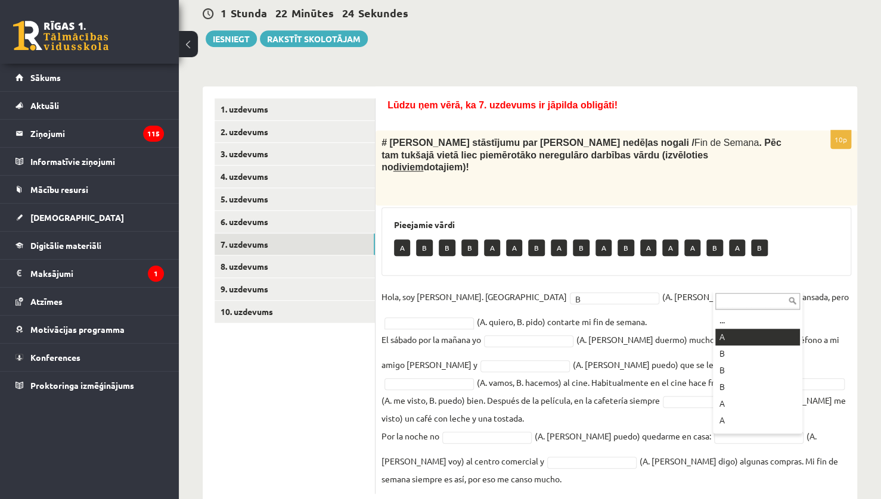
drag, startPoint x: 730, startPoint y: 332, endPoint x: 696, endPoint y: 328, distance: 34.2
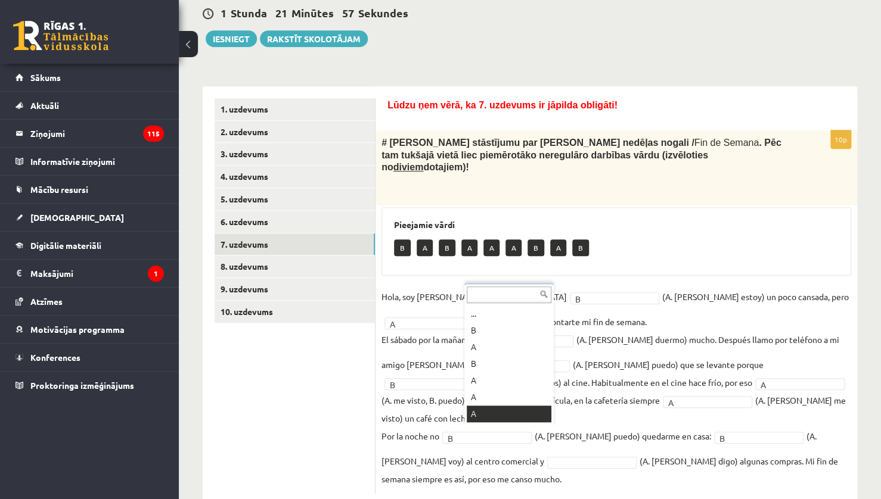
scroll to position [14, 0]
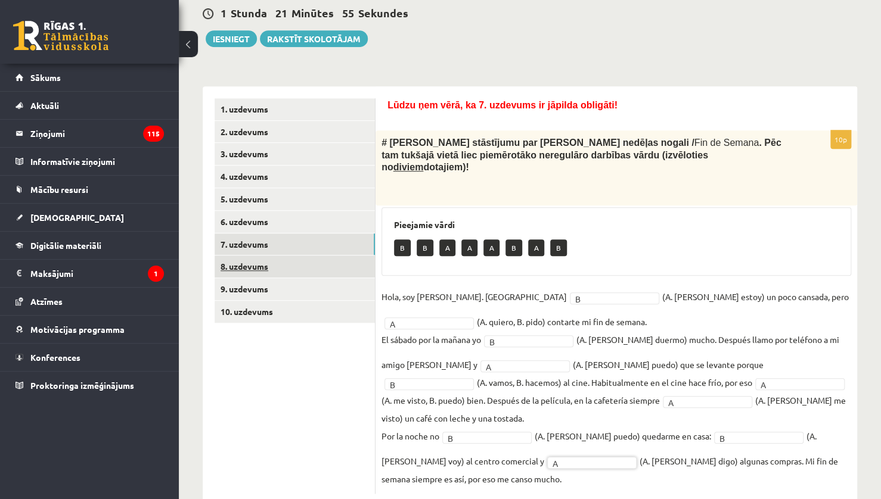
click at [307, 264] on link "8. uzdevums" at bounding box center [294, 267] width 160 height 22
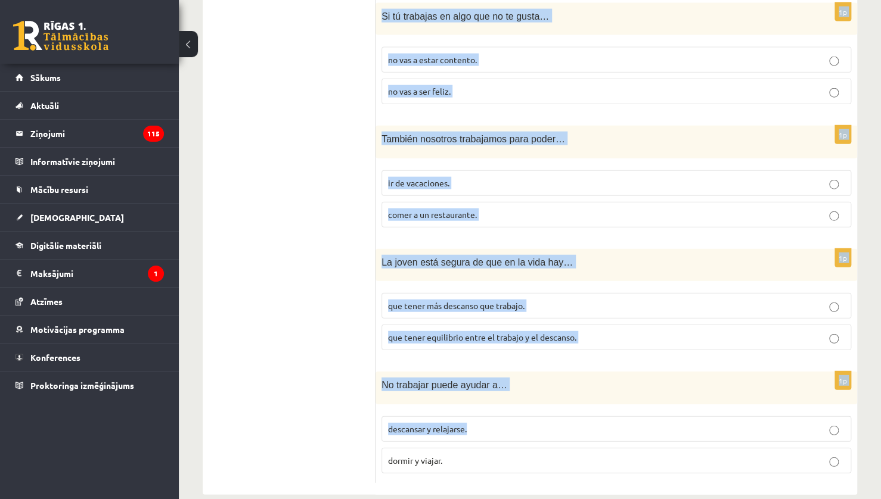
scroll to position [1325, 0]
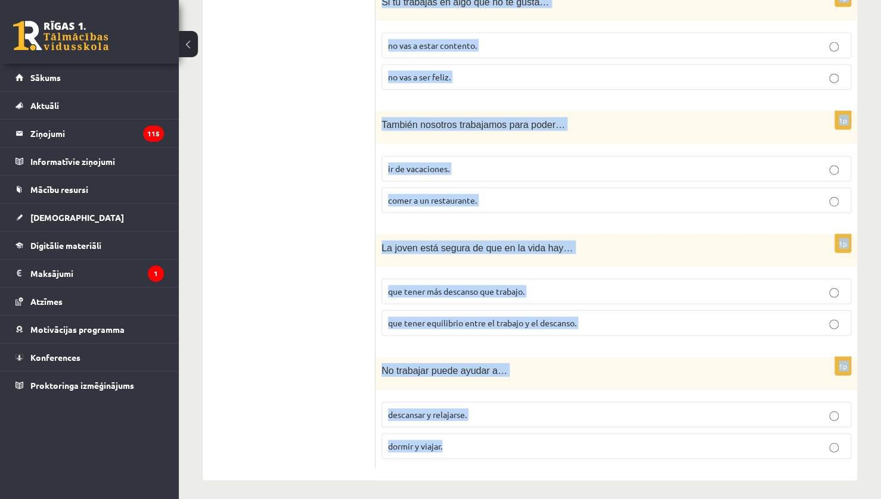
drag, startPoint x: 381, startPoint y: 153, endPoint x: 580, endPoint y: 444, distance: 352.5
copy form "El trabajo da posibilidad… hacer la compra. por ejemplo, ir al cine. 1p Algunas…"
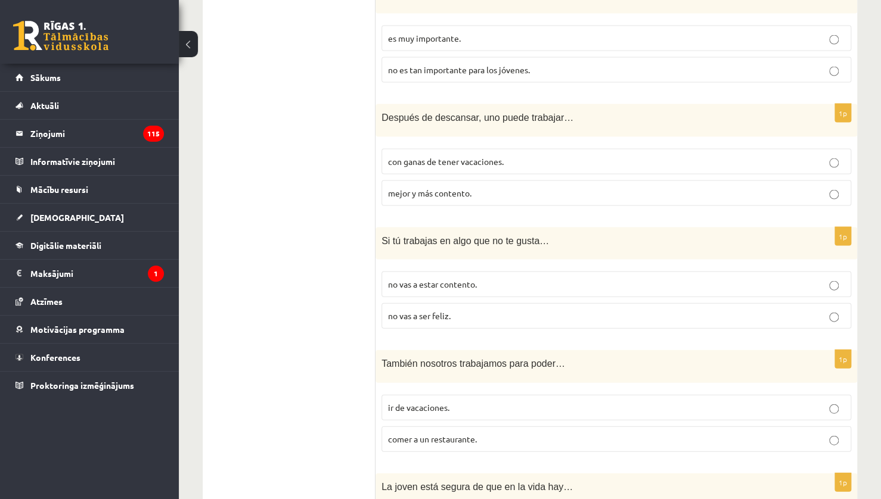
click at [315, 325] on ul "1. uzdevums 2. uzdevums 3. uzdevums 4. uzdevums 5. uzdevums 6. uzdevums 7. uzde…" at bounding box center [294, 4] width 161 height 1405
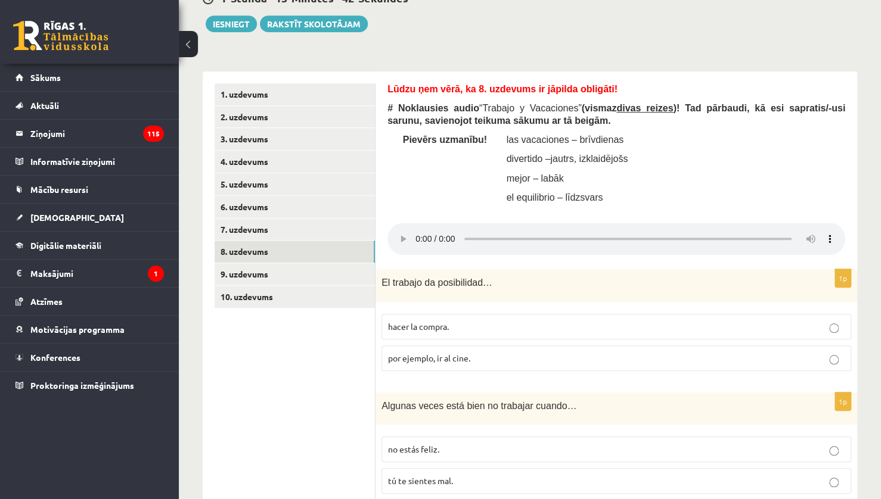
scroll to position [312, 0]
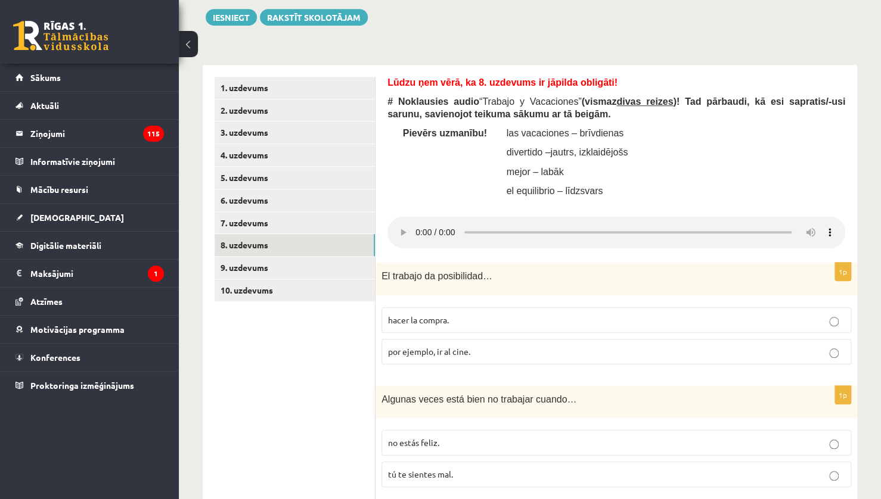
click at [501, 326] on label "hacer la compra." at bounding box center [616, 320] width 470 height 26
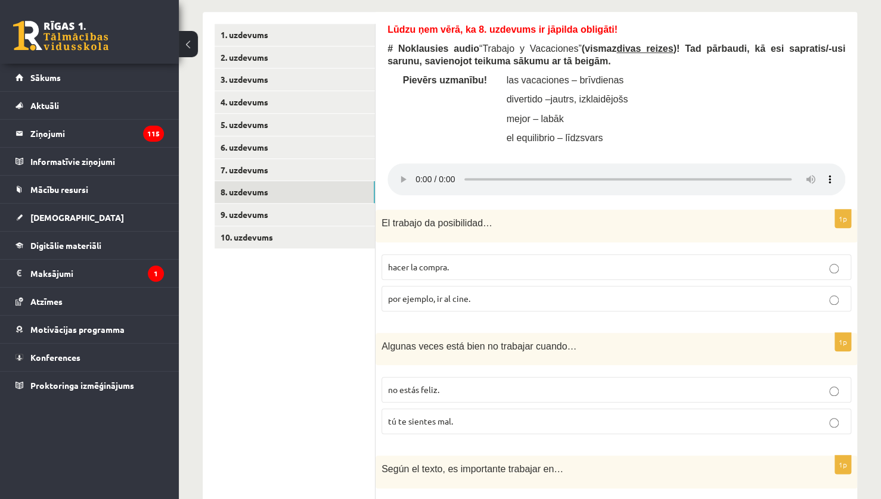
scroll to position [372, 0]
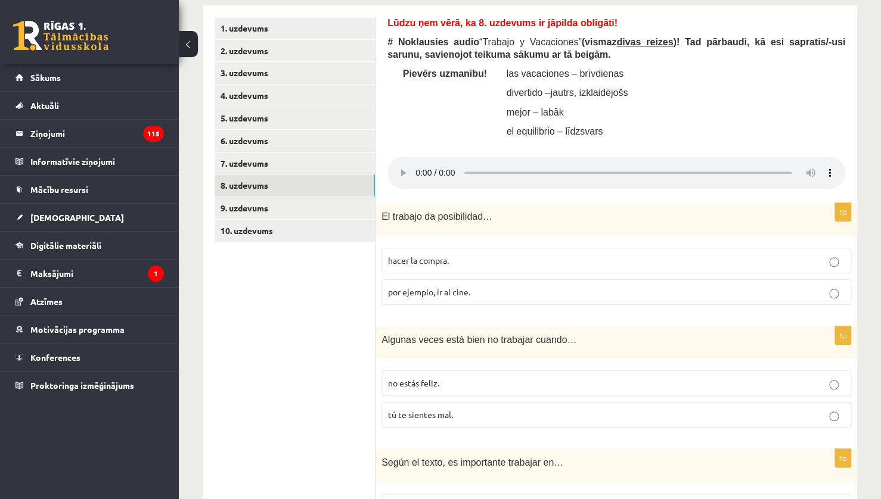
click at [690, 297] on label "por ejemplo, ir al cine." at bounding box center [616, 292] width 470 height 26
click at [703, 261] on p "hacer la compra." at bounding box center [616, 260] width 456 height 13
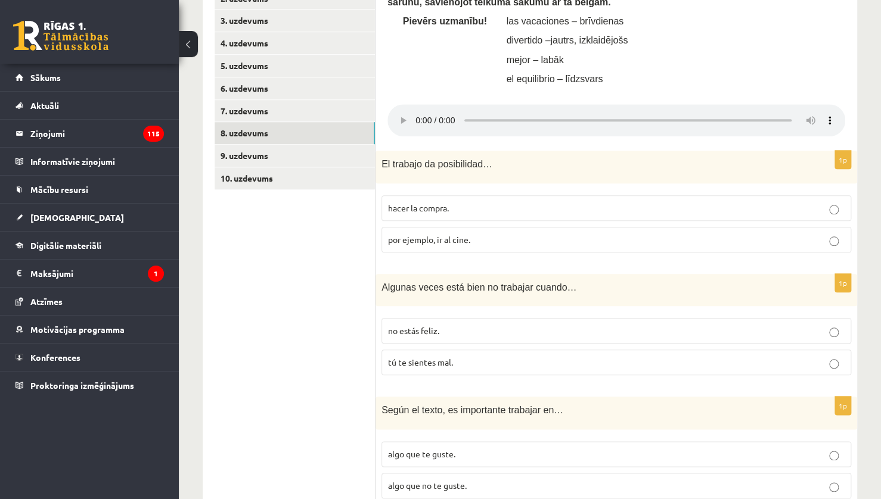
scroll to position [431, 0]
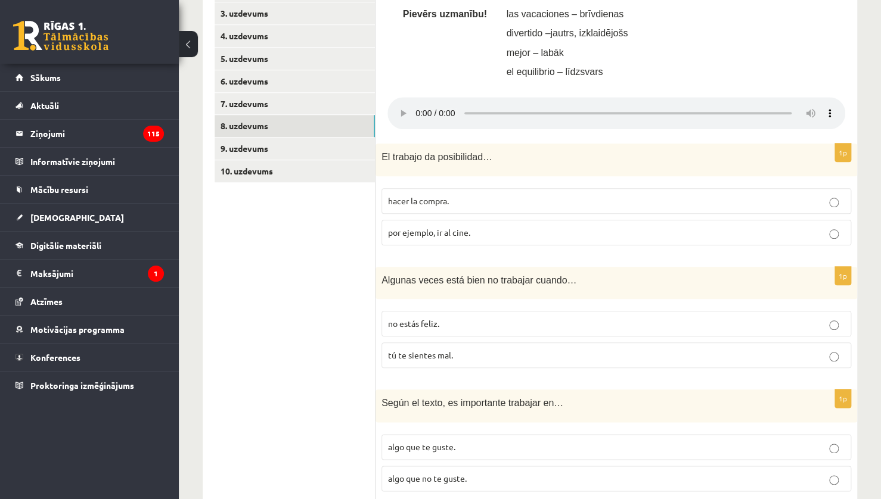
click at [596, 362] on label "tú te sientes mal." at bounding box center [616, 356] width 470 height 26
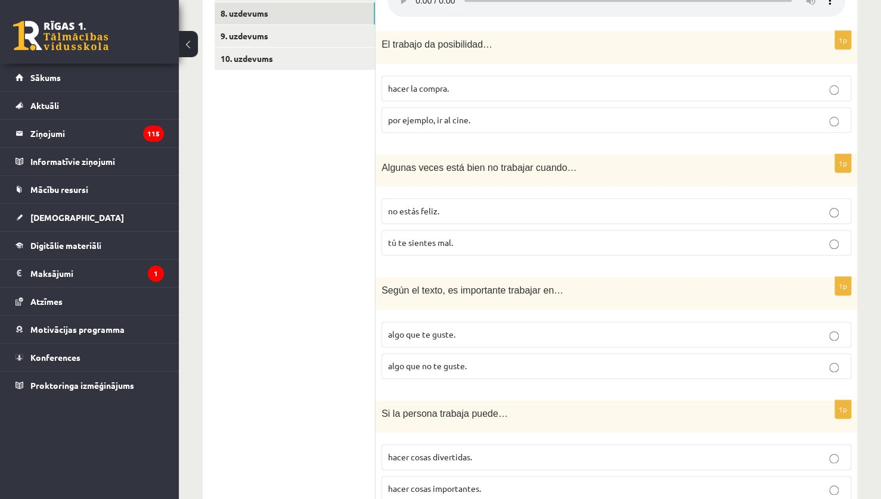
scroll to position [551, 0]
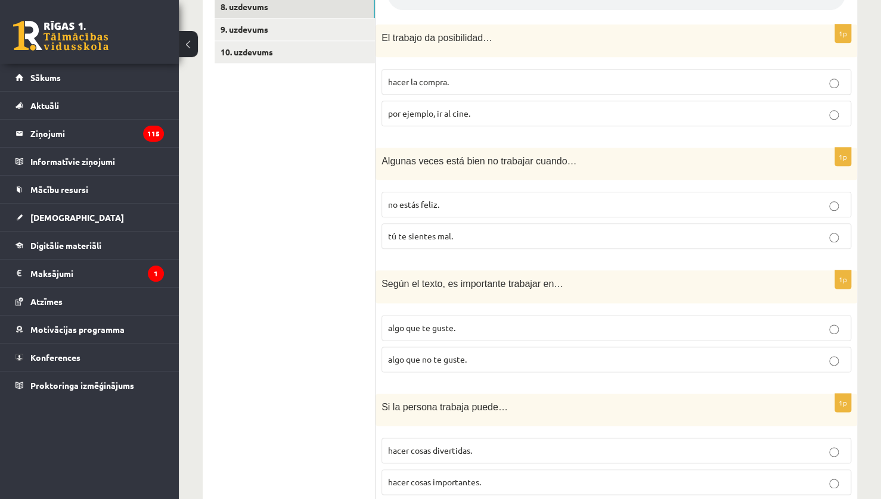
click at [513, 330] on p "algo que te guste." at bounding box center [616, 328] width 456 height 13
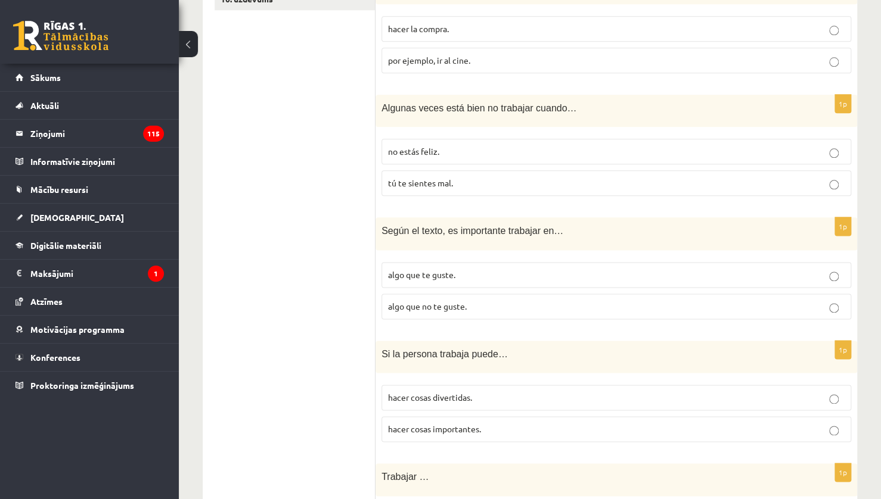
scroll to position [610, 0]
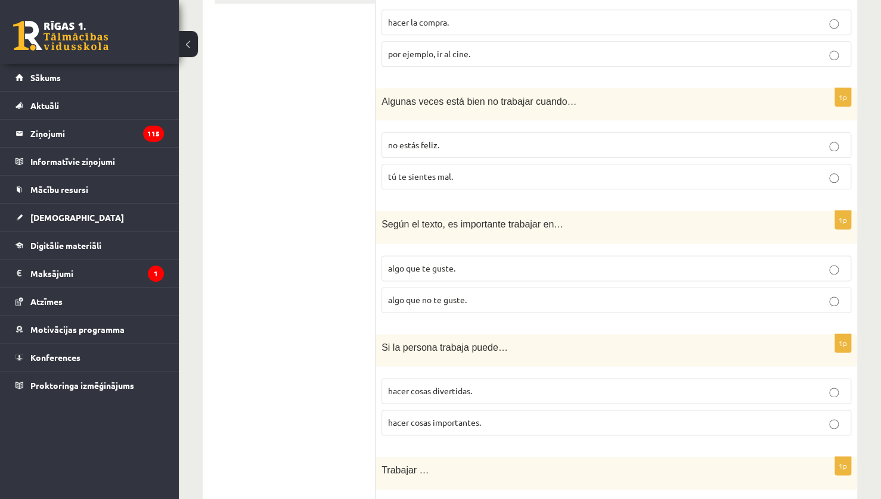
click at [633, 387] on p "hacer cosas divertidas." at bounding box center [616, 391] width 456 height 13
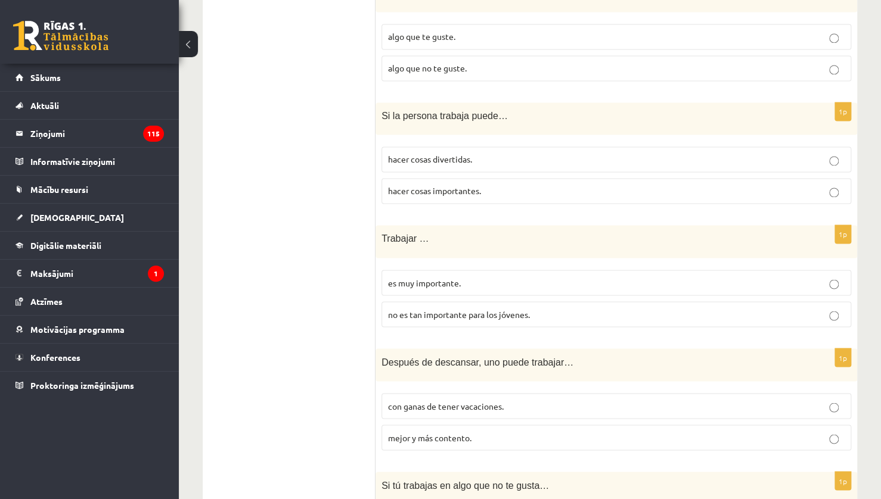
scroll to position [848, 0]
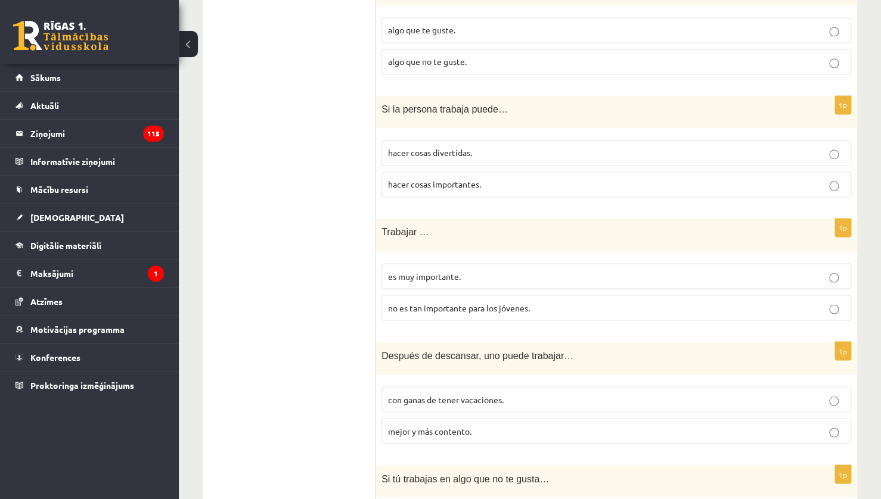
click at [498, 272] on p "es muy importante." at bounding box center [616, 276] width 456 height 13
click at [444, 433] on p "mejor y más contento." at bounding box center [616, 431] width 456 height 13
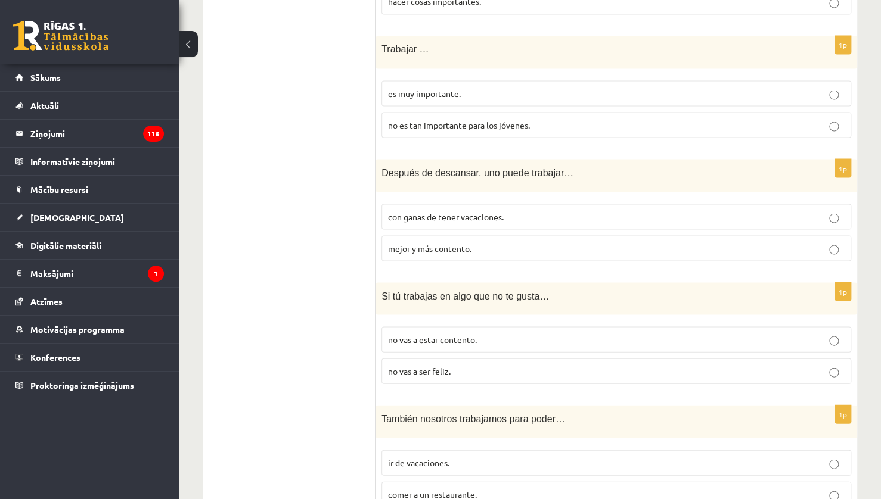
scroll to position [1087, 0]
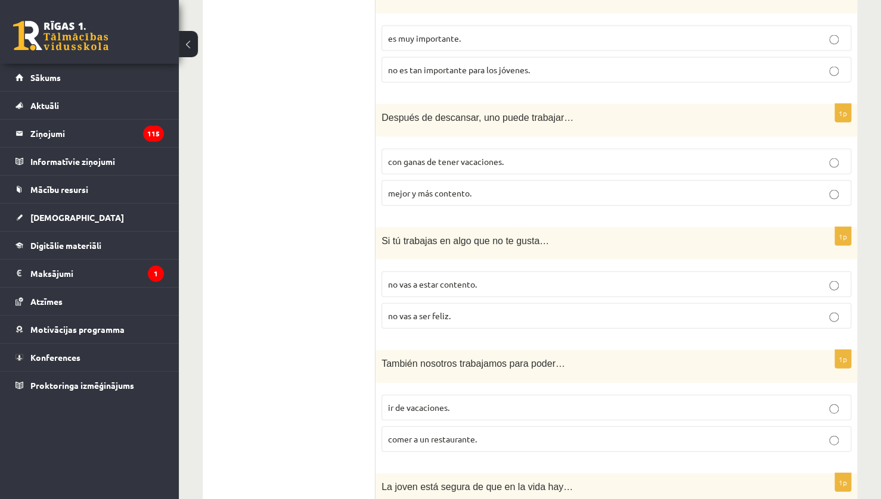
click at [487, 281] on p "no vas a estar contento." at bounding box center [616, 284] width 456 height 13
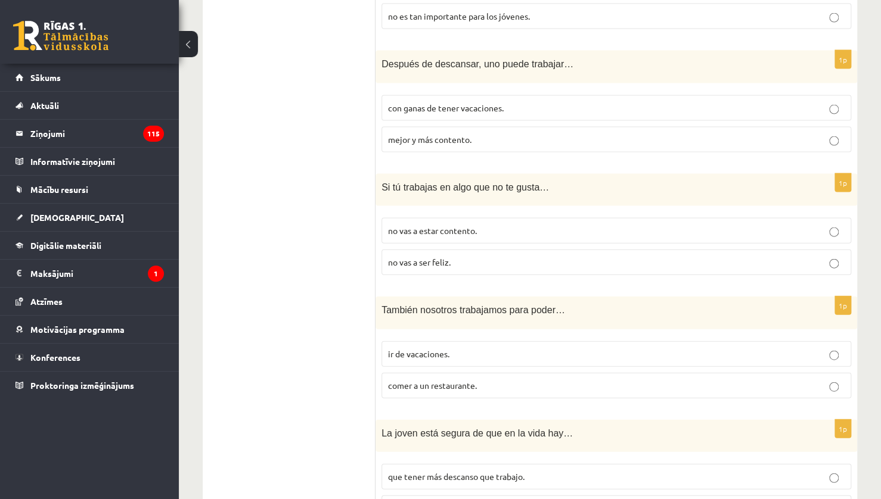
scroll to position [1146, 0]
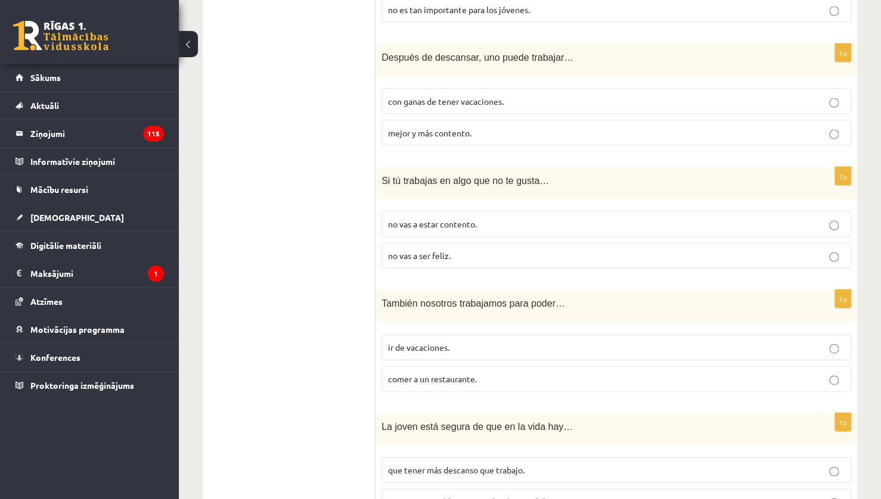
click at [486, 343] on p "ir de vacaciones." at bounding box center [616, 347] width 456 height 13
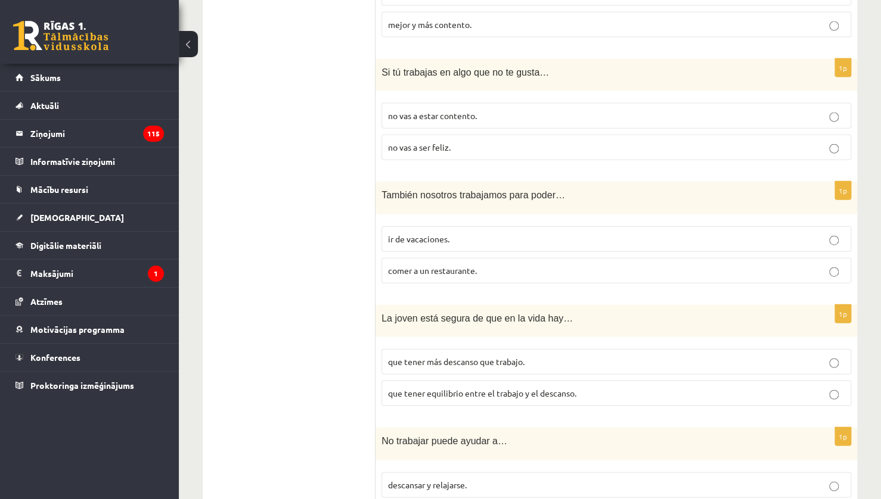
scroll to position [1266, 0]
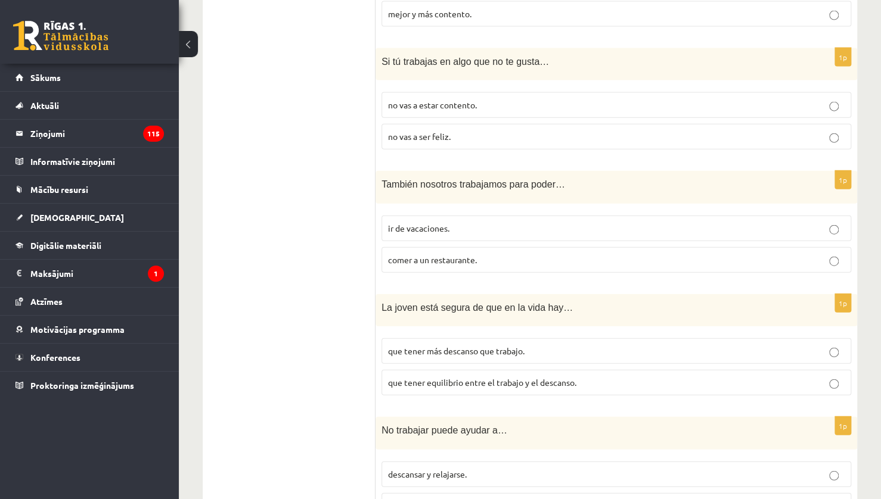
click at [543, 385] on label "que tener equilibrio entre el trabajo y el descanso." at bounding box center [616, 383] width 470 height 26
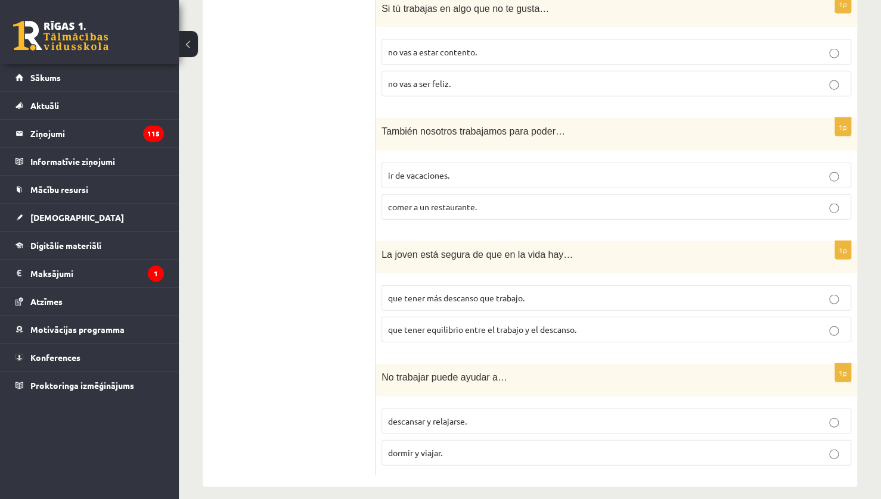
scroll to position [1325, 0]
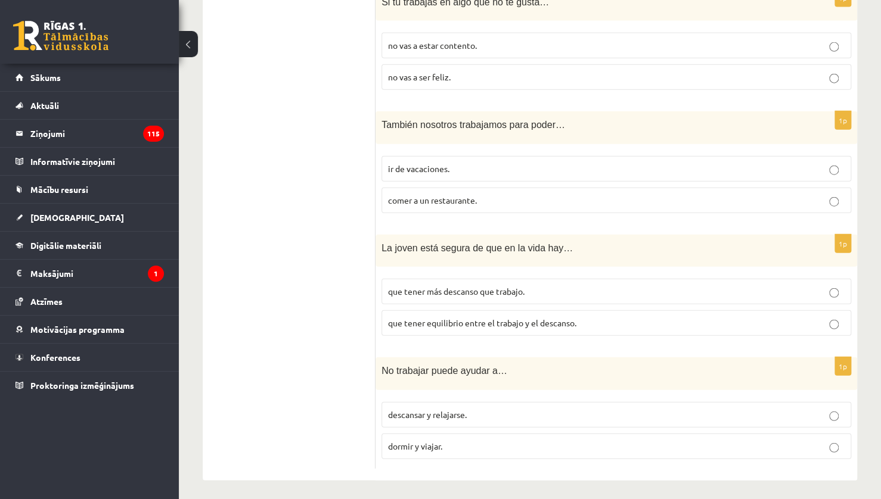
click at [489, 409] on p "descansar y relajarse." at bounding box center [616, 415] width 456 height 13
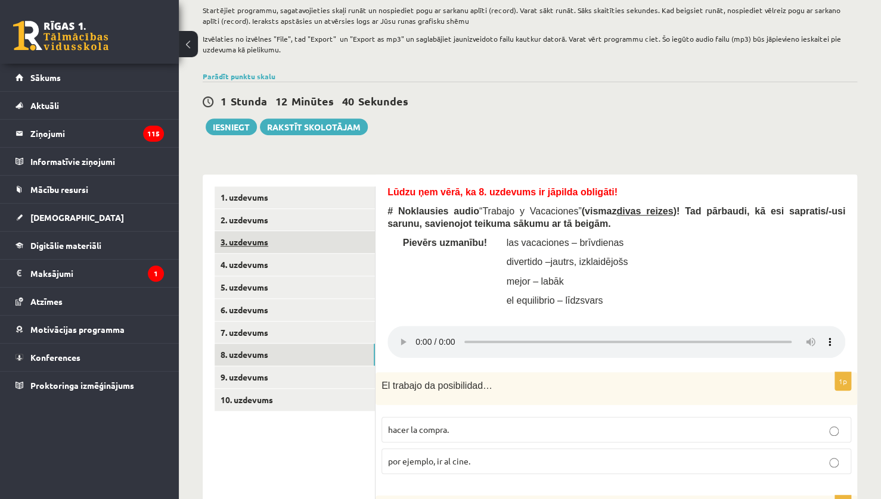
scroll to position [193, 0]
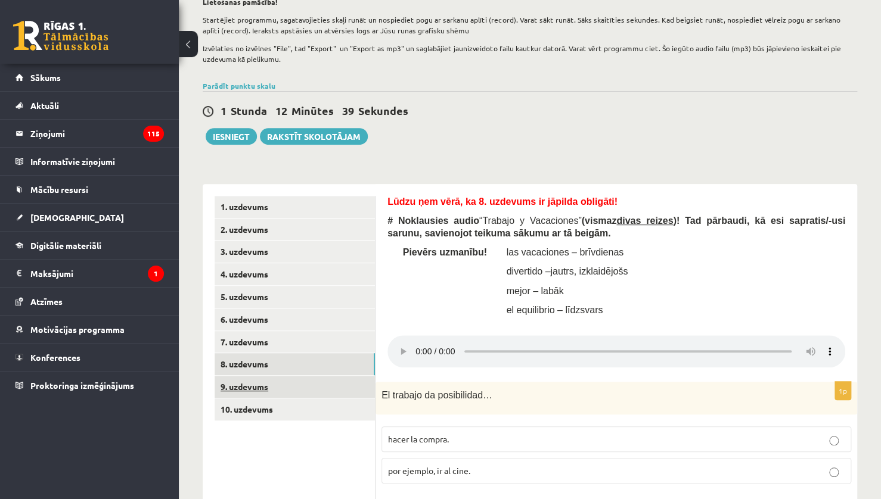
click at [295, 394] on link "9. uzdevums" at bounding box center [294, 387] width 160 height 22
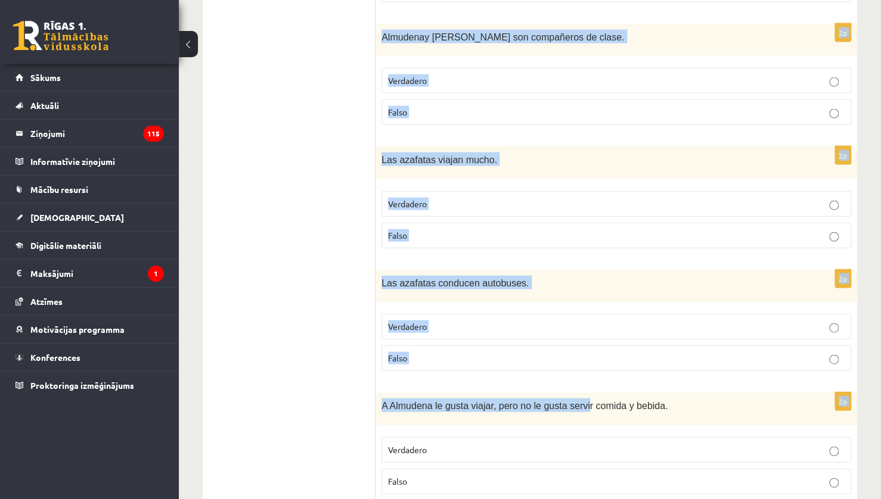
scroll to position [1201, 0]
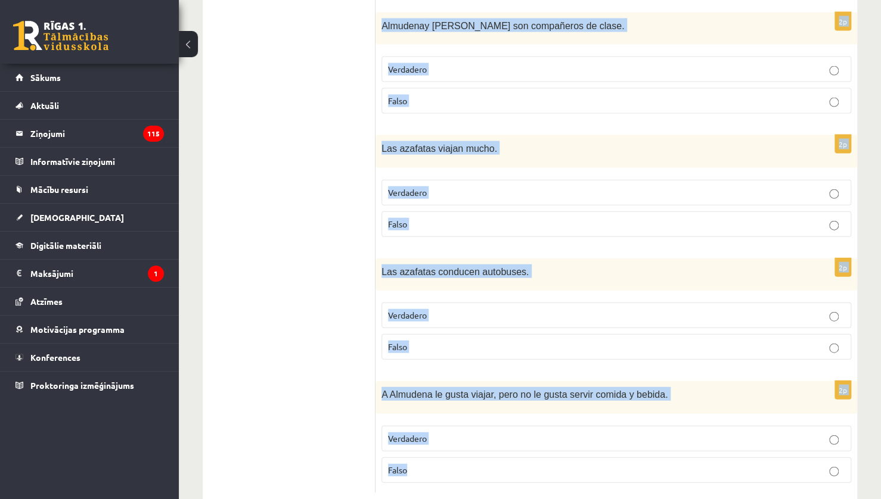
drag, startPoint x: 384, startPoint y: 256, endPoint x: 566, endPoint y: 428, distance: 250.3
copy form "Lūdzu ņem vērā, ka 9. uzdevums ir jāpilda obligāti! # Izlasi (vairākkārt) dialo…"
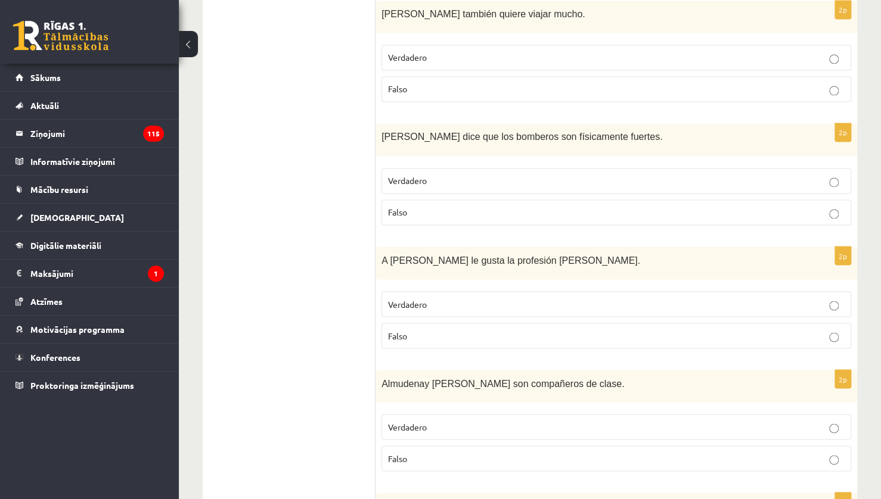
drag, startPoint x: 341, startPoint y: 280, endPoint x: 354, endPoint y: 270, distance: 16.6
click at [341, 280] on ul "1. uzdevums 2. uzdevums 3. uzdevums 4. uzdevums 5. uzdevums 6. uzdevums 7. uzde…" at bounding box center [294, 197] width 161 height 1305
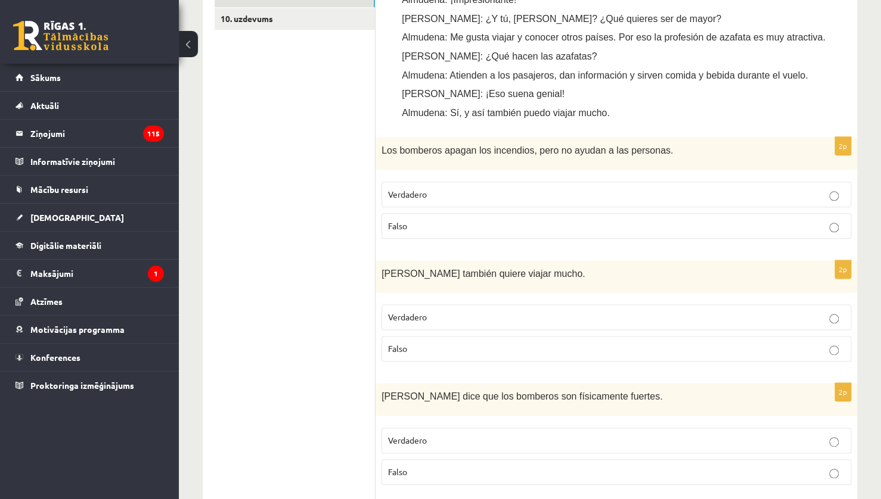
scroll to position [486, 0]
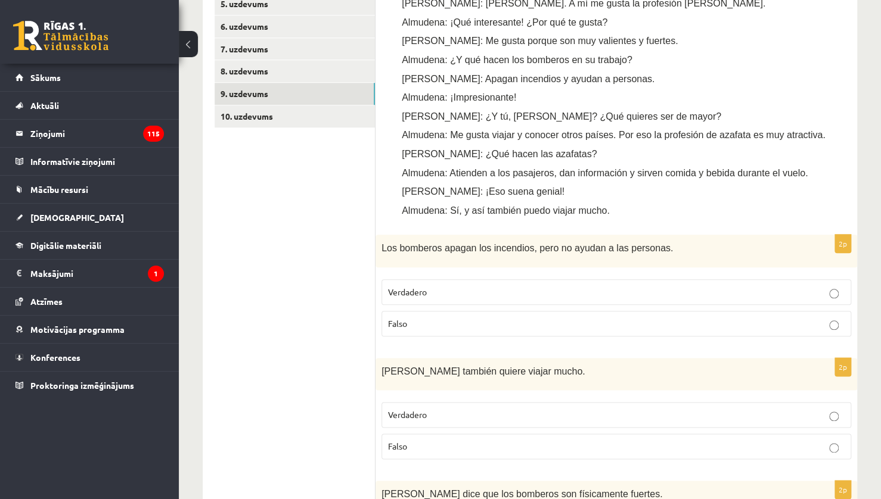
click at [493, 318] on p "Falso" at bounding box center [616, 324] width 456 height 13
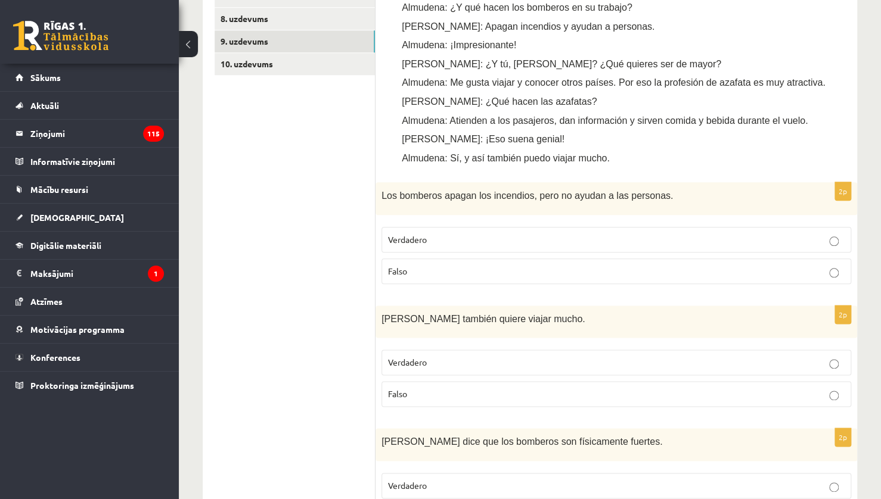
scroll to position [546, 0]
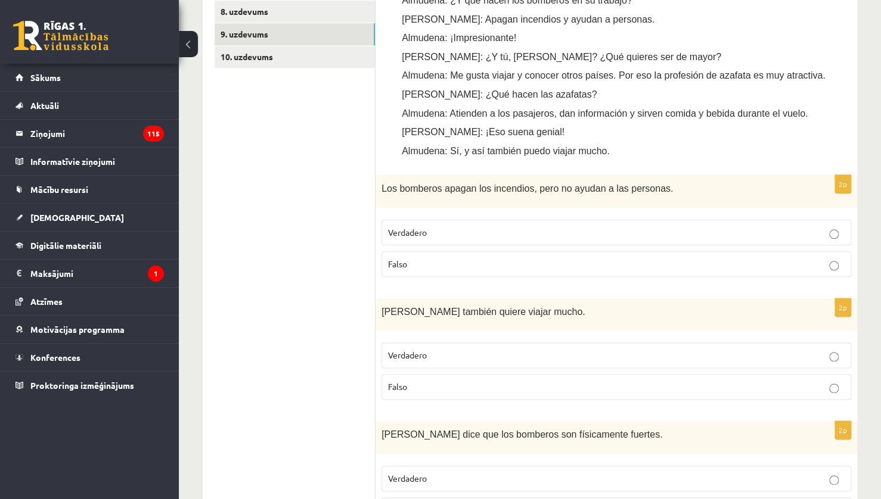
click at [495, 381] on p "Falso" at bounding box center [616, 387] width 456 height 13
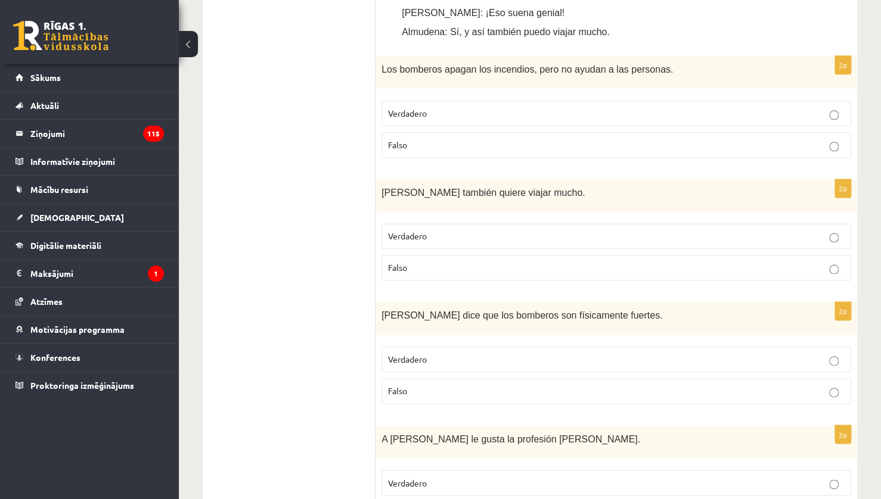
click at [478, 347] on label "Verdadero" at bounding box center [616, 360] width 470 height 26
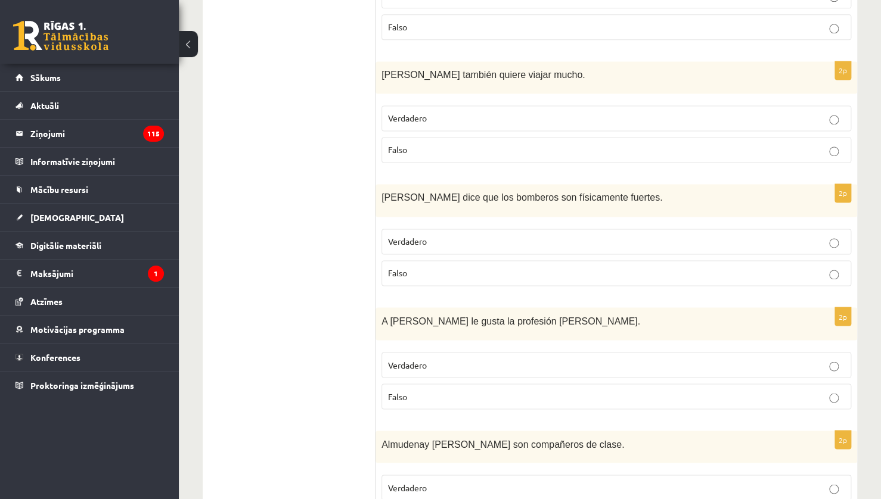
scroll to position [844, 0]
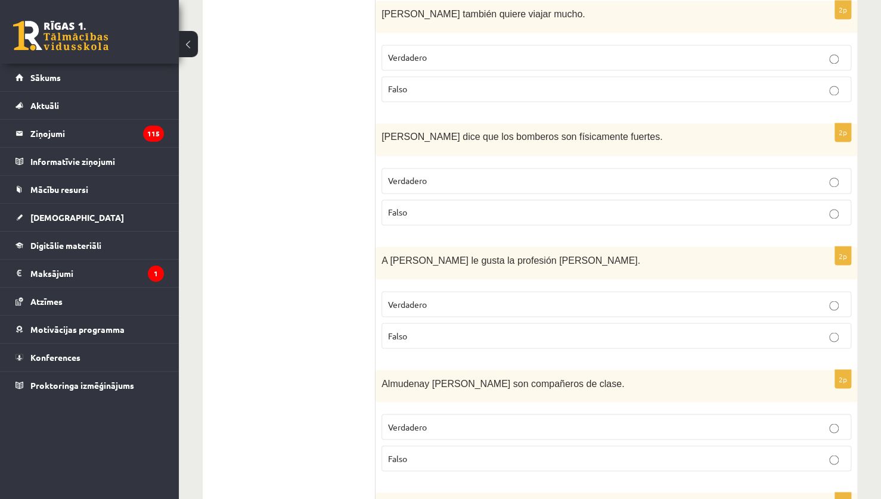
click at [467, 452] on p "Falso" at bounding box center [616, 458] width 456 height 13
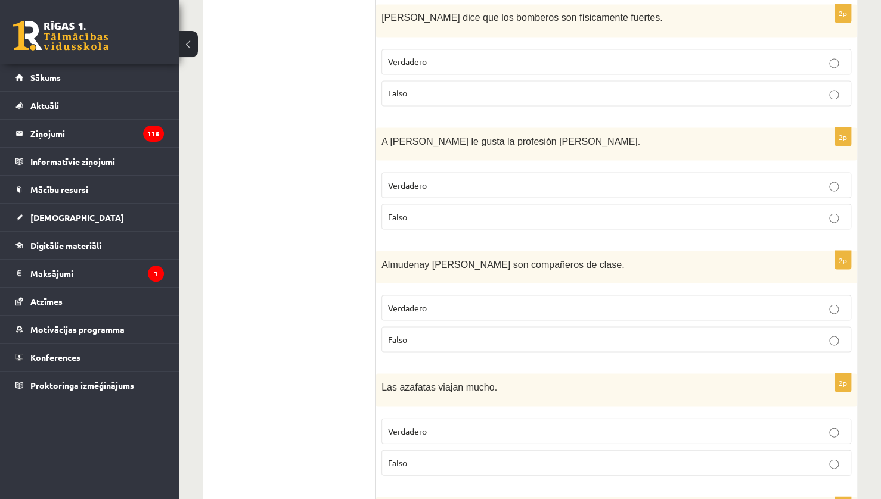
drag, startPoint x: 450, startPoint y: 397, endPoint x: 455, endPoint y: 392, distance: 6.7
click at [451, 425] on p "Verdadero" at bounding box center [616, 431] width 456 height 13
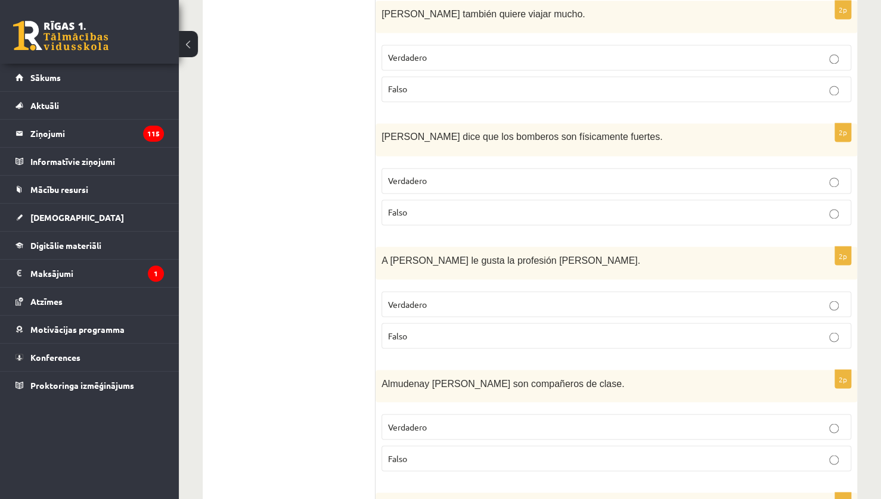
click at [722, 329] on p "Falso" at bounding box center [616, 335] width 456 height 13
click at [826, 421] on p "Verdadero" at bounding box center [616, 427] width 456 height 13
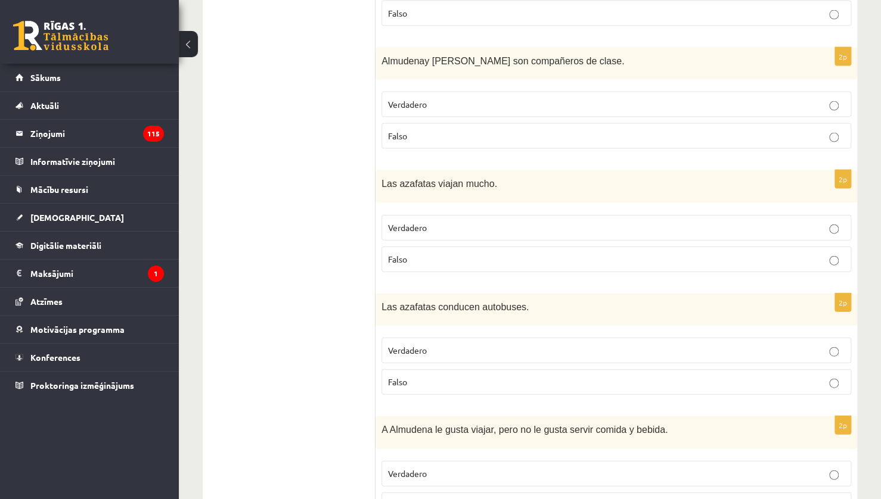
scroll to position [1201, 0]
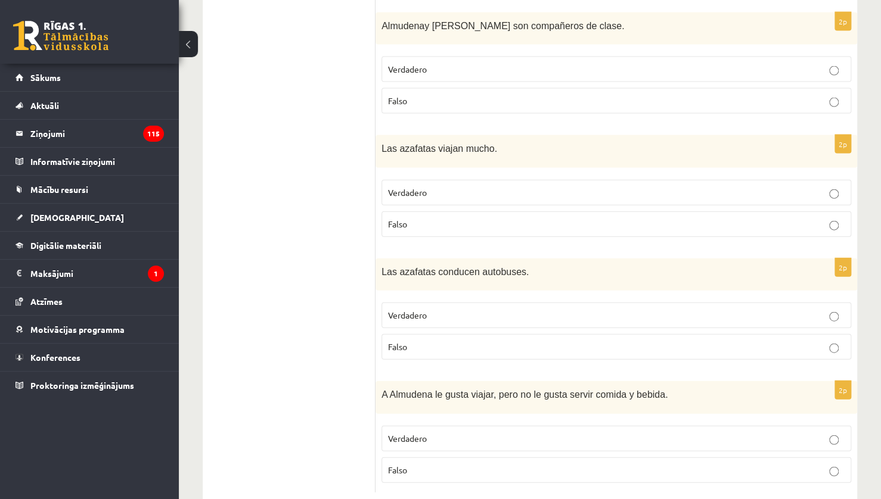
click at [695, 332] on fieldset "Verdadero Falso" at bounding box center [616, 330] width 470 height 67
click at [698, 341] on p "Falso" at bounding box center [616, 347] width 456 height 13
click at [806, 464] on p "Falso" at bounding box center [616, 470] width 456 height 13
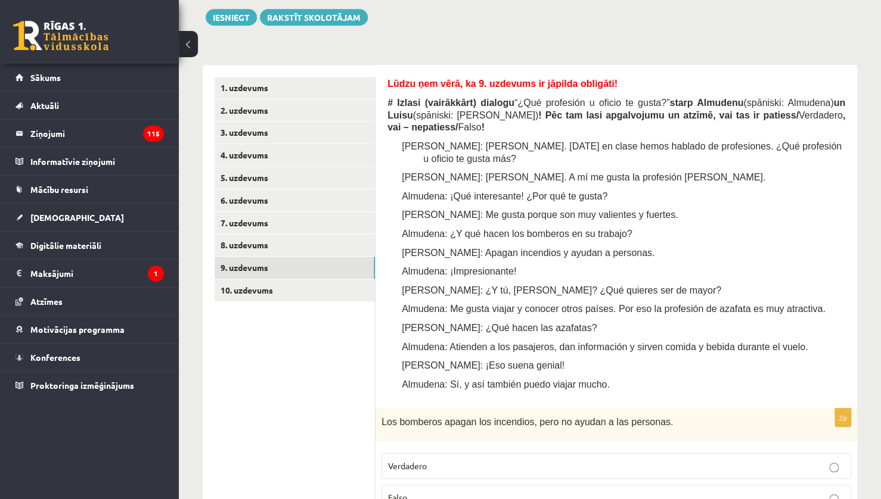
scroll to position [307, 0]
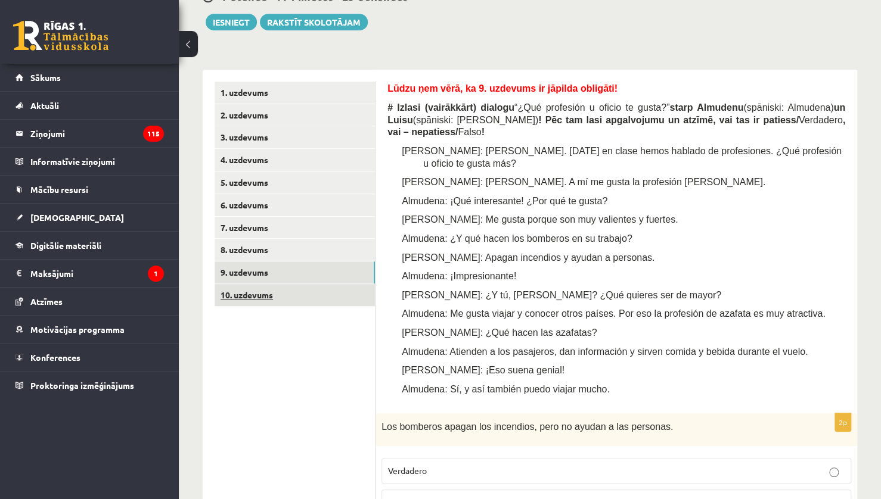
click at [316, 296] on link "10. uzdevums" at bounding box center [294, 295] width 160 height 22
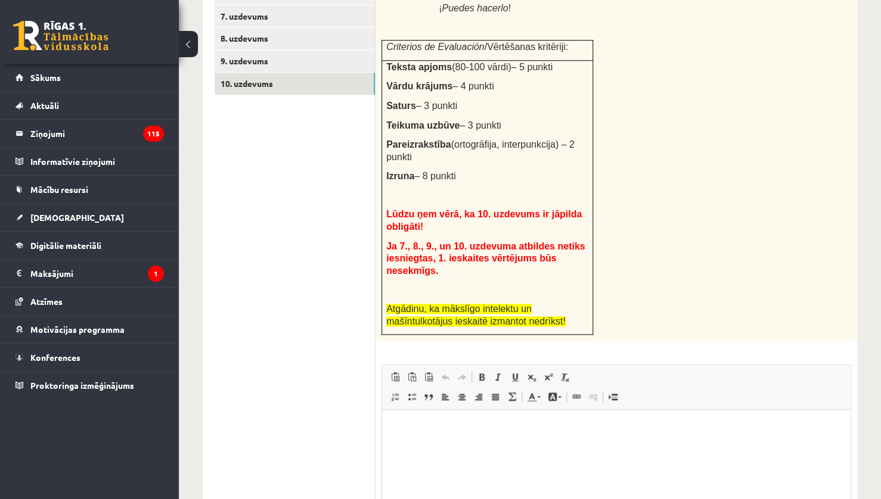
scroll to position [523, 0]
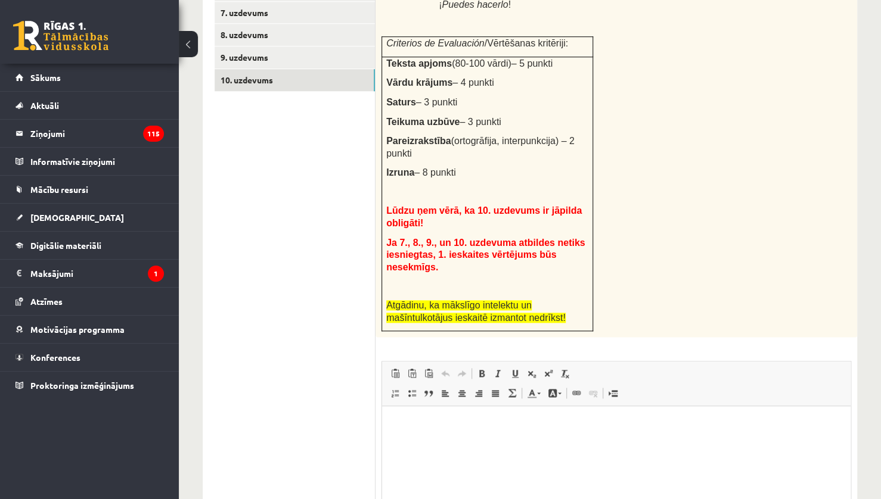
click at [565, 443] on html at bounding box center [616, 424] width 468 height 36
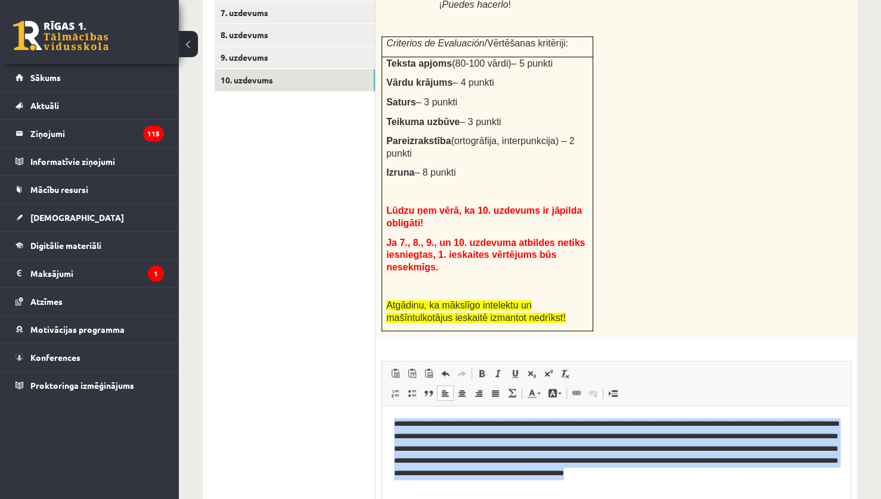
drag, startPoint x: 394, startPoint y: 425, endPoint x: 480, endPoint y: 493, distance: 109.4
click at [480, 493] on html "**********" at bounding box center [616, 455] width 468 height 98
copy p "**********"
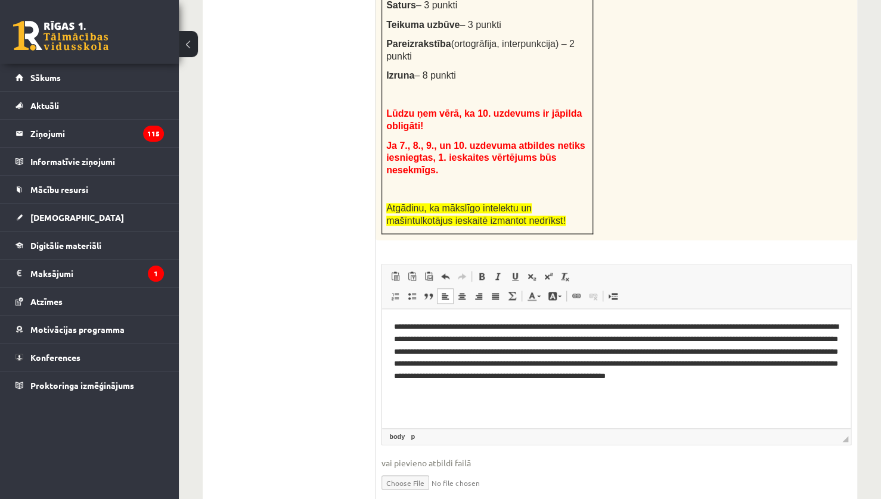
scroll to position [582, 0]
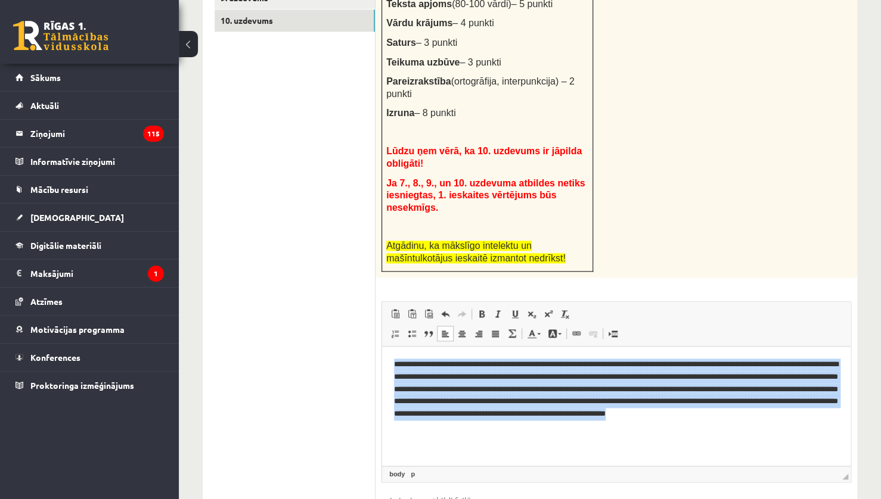
drag, startPoint x: 390, startPoint y: 362, endPoint x: 629, endPoint y: 436, distance: 250.1
click at [629, 436] on html "**********" at bounding box center [616, 396] width 468 height 98
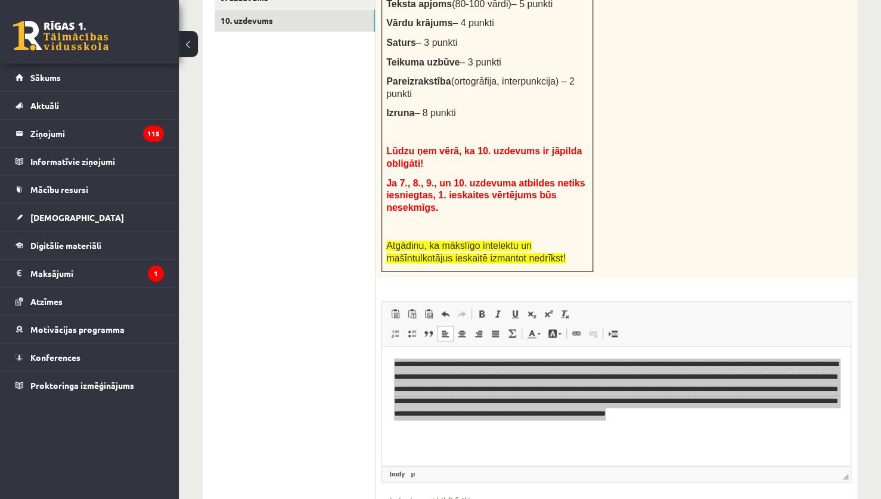
click at [353, 266] on ul "1. uzdevums 2. uzdevums 3. uzdevums 4. uzdevums 5. uzdevums 6. uzdevums 7. uzde…" at bounding box center [294, 178] width 161 height 742
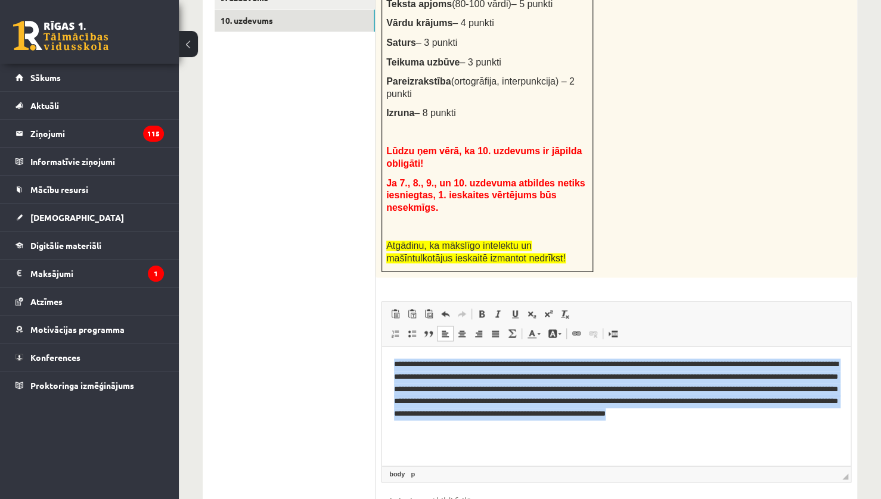
click at [615, 445] on html "**********" at bounding box center [616, 396] width 468 height 98
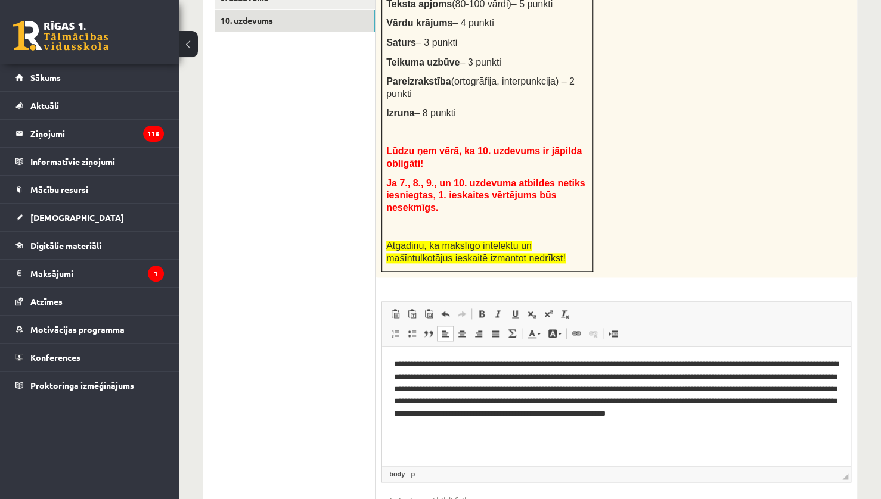
scroll to position [642, 0]
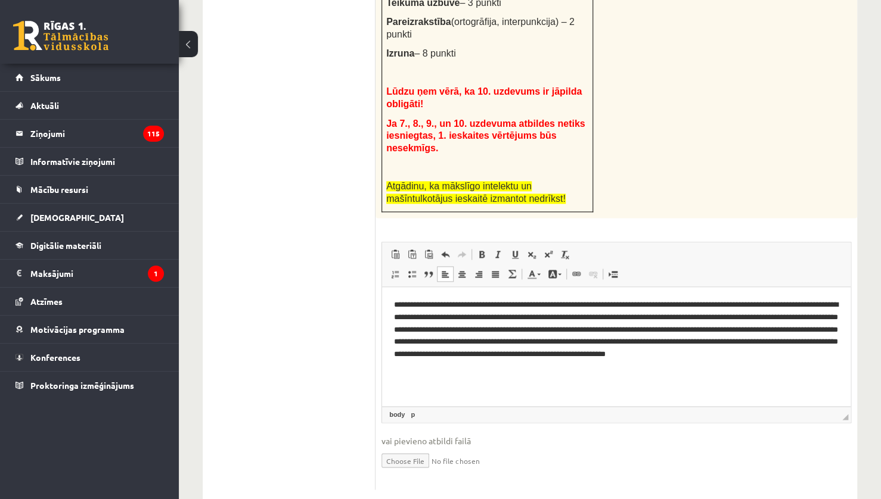
click at [405, 447] on input "file" at bounding box center [616, 459] width 470 height 24
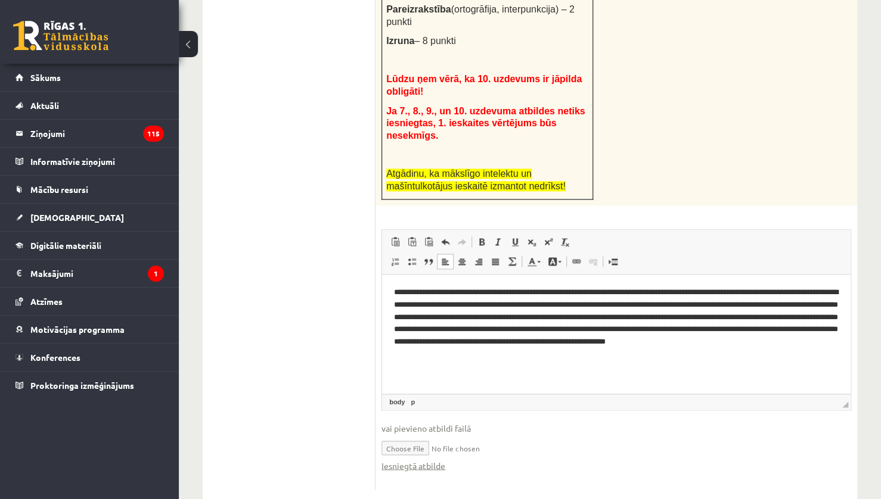
click at [396, 435] on input "file" at bounding box center [616, 447] width 470 height 24
click at [413, 435] on input "file" at bounding box center [616, 447] width 470 height 24
type input "**********"
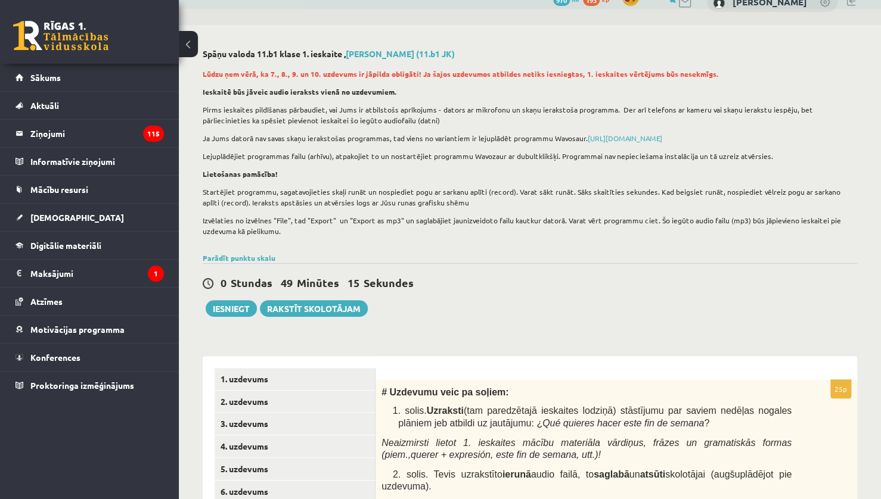
scroll to position [3, 0]
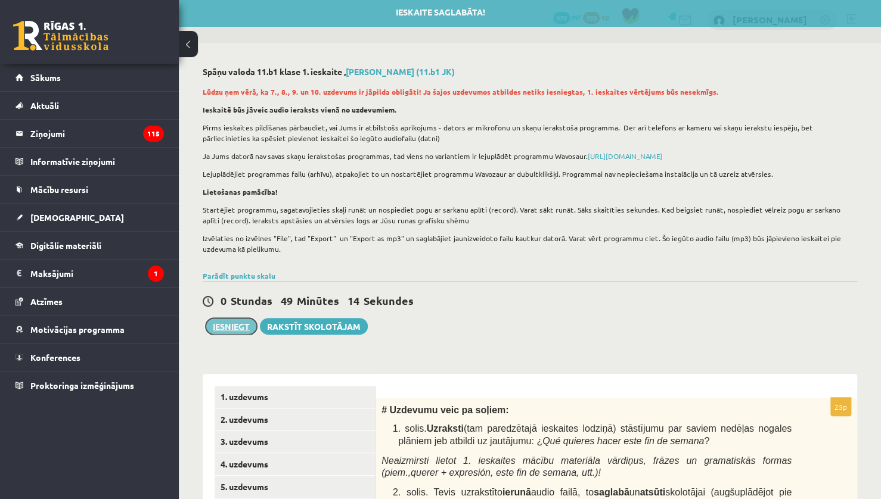
click at [236, 328] on button "Iesniegt" at bounding box center [231, 326] width 51 height 17
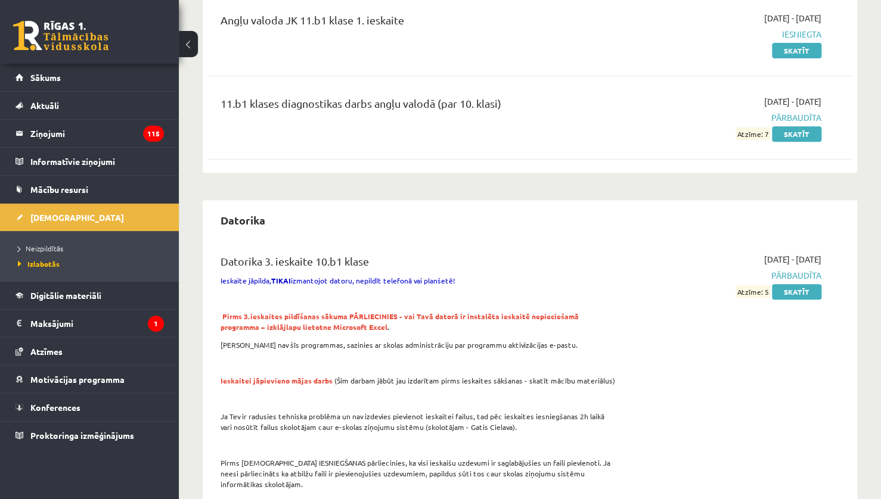
scroll to position [160, 0]
click at [63, 206] on link "[DEMOGRAPHIC_DATA]" at bounding box center [89, 217] width 148 height 27
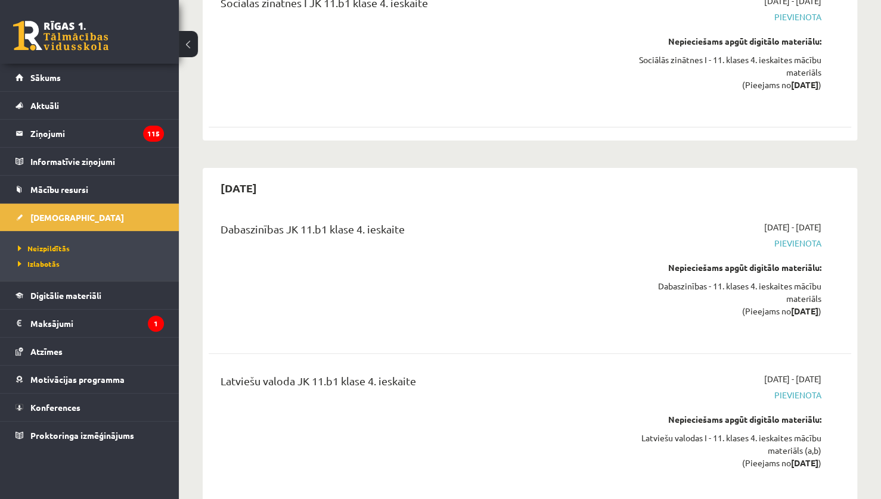
scroll to position [6946, 0]
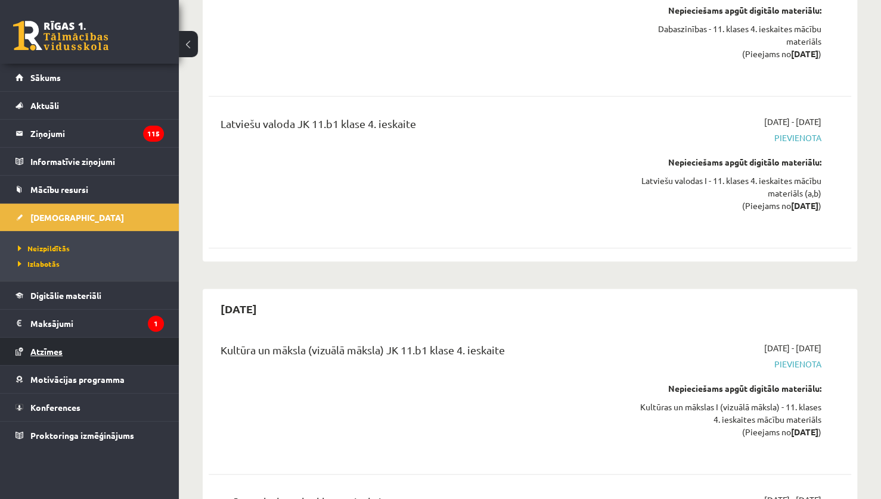
click at [58, 348] on span "Atzīmes" at bounding box center [46, 351] width 32 height 11
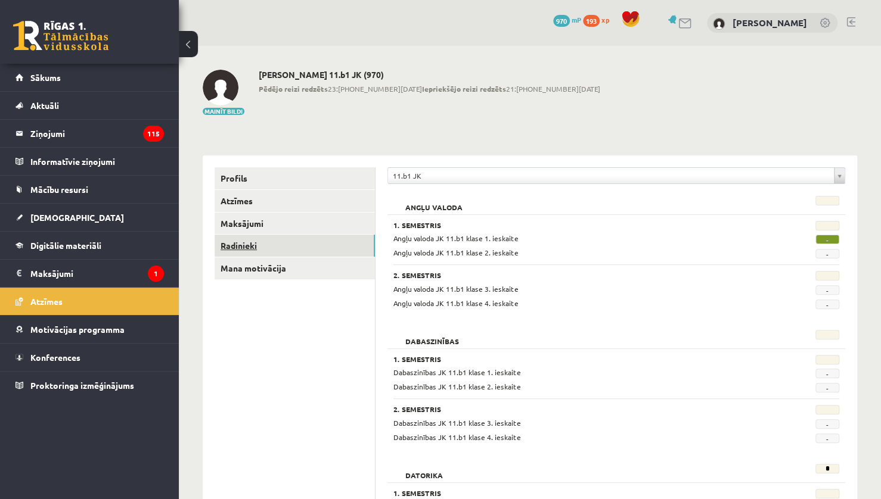
click at [273, 249] on link "Radinieki" at bounding box center [294, 246] width 160 height 22
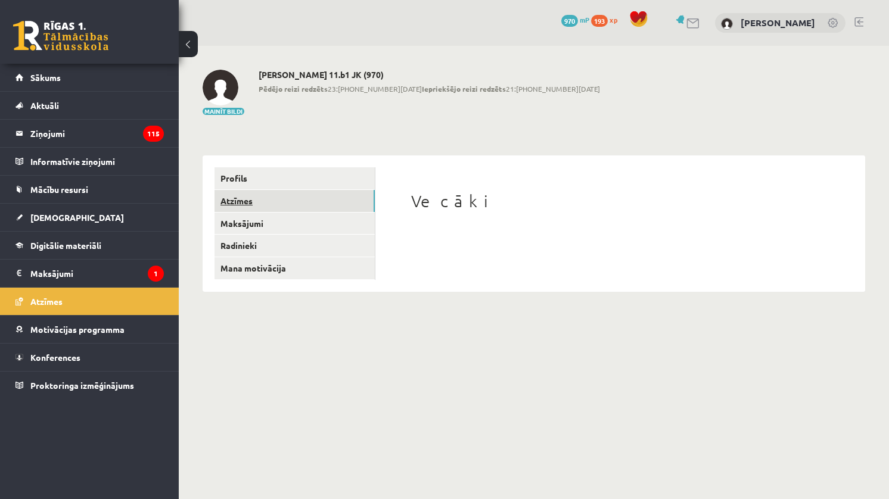
click at [248, 205] on link "Atzīmes" at bounding box center [294, 201] width 160 height 22
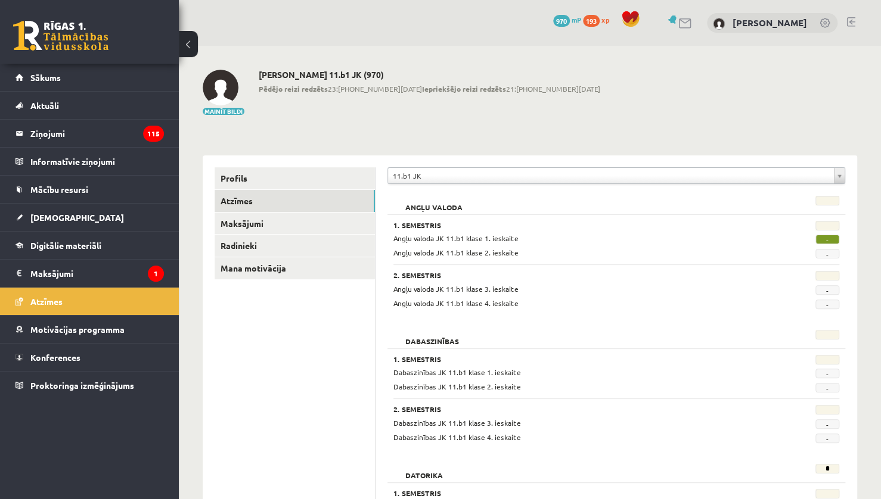
click at [555, 21] on span "970" at bounding box center [561, 21] width 17 height 12
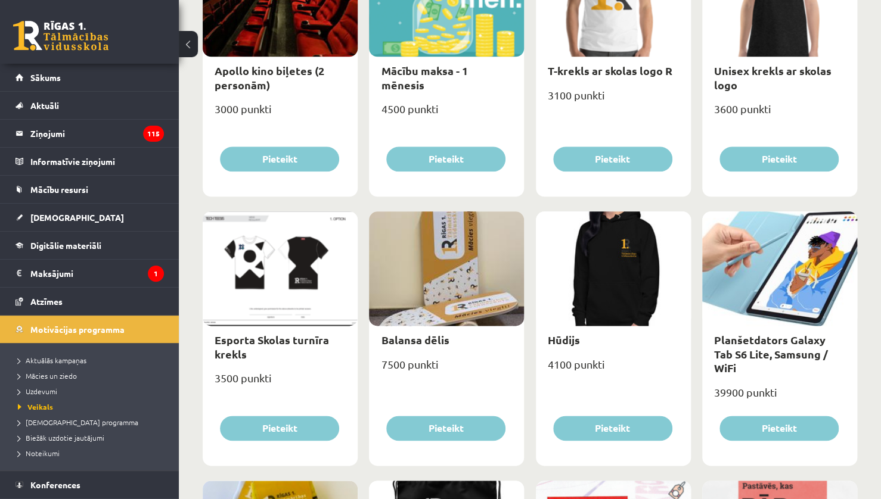
scroll to position [527, 0]
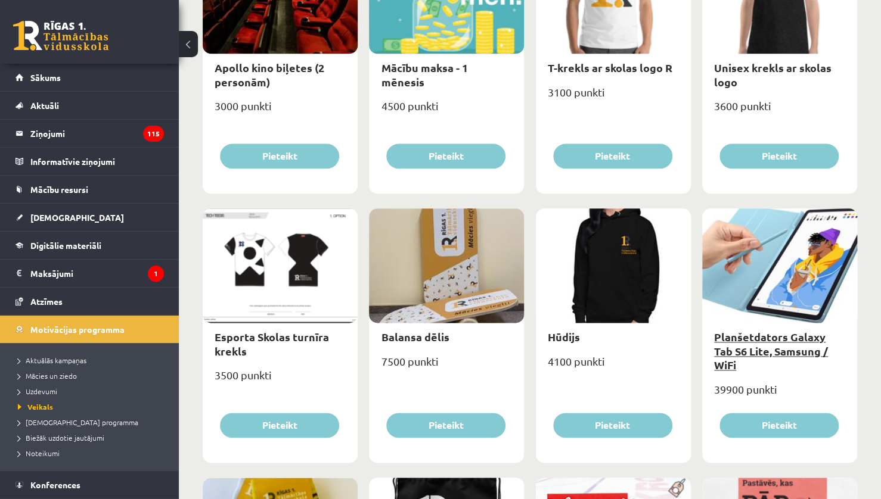
click at [753, 351] on link "Planšetdators Galaxy Tab S6 Lite, Samsung / WiFi" at bounding box center [771, 351] width 114 height 42
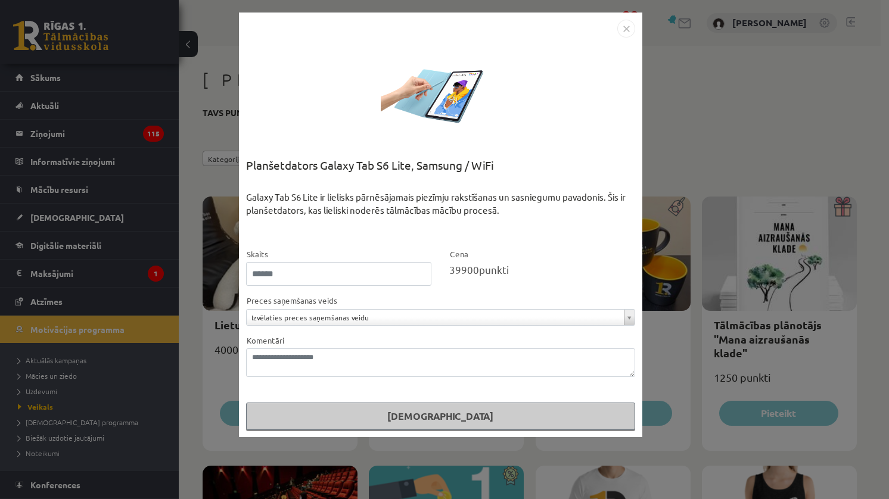
click at [627, 23] on img "Close" at bounding box center [626, 29] width 18 height 18
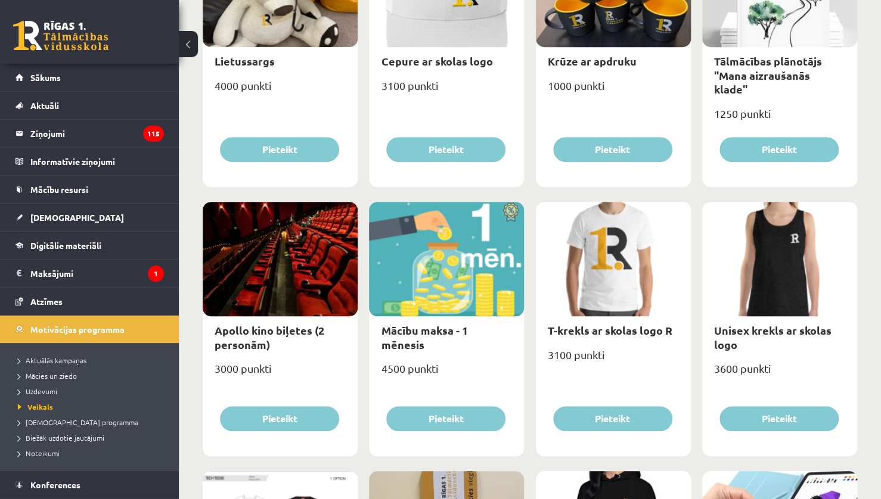
scroll to position [268, 0]
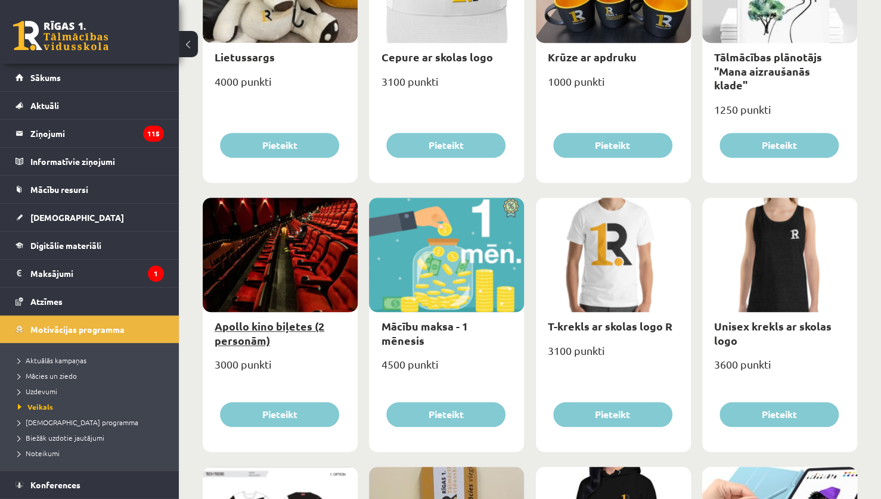
click at [254, 334] on link "Apollo kino biļetes (2 personām)" at bounding box center [269, 332] width 110 height 27
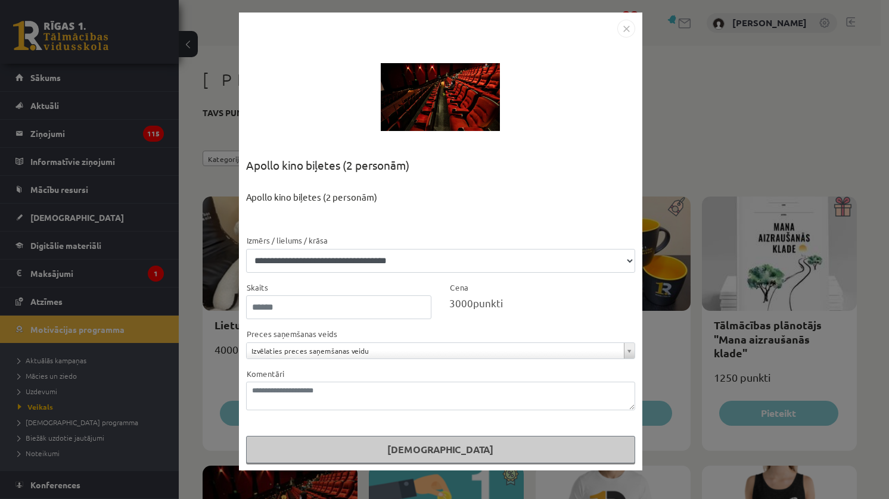
click at [625, 28] on img "Close" at bounding box center [626, 29] width 18 height 18
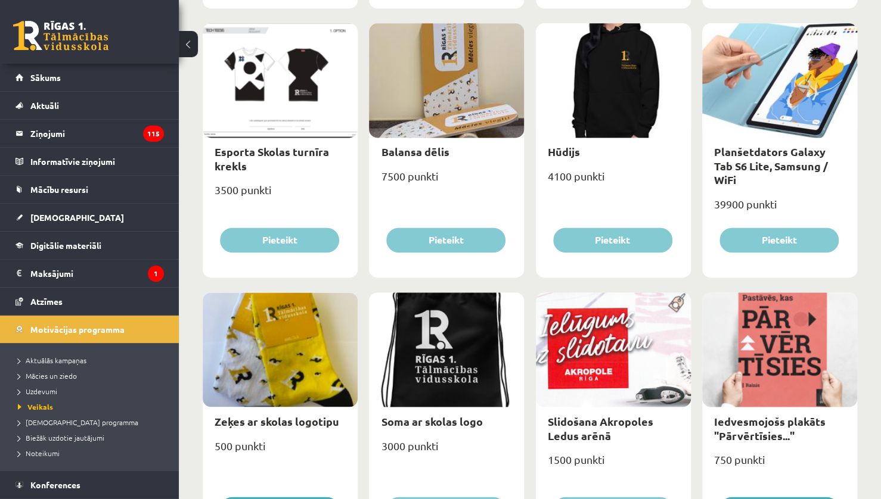
scroll to position [711, 0]
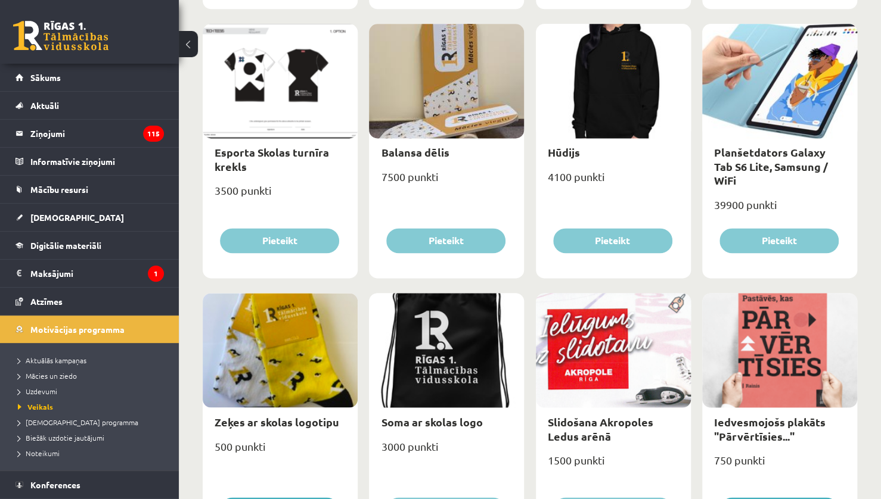
click at [269, 94] on div at bounding box center [280, 81] width 155 height 114
click at [247, 160] on div "Esporta Skolas turnīra krekls" at bounding box center [280, 159] width 155 height 42
click at [247, 153] on link "Esporta Skolas turnīra krekls" at bounding box center [271, 158] width 114 height 27
select select "*"
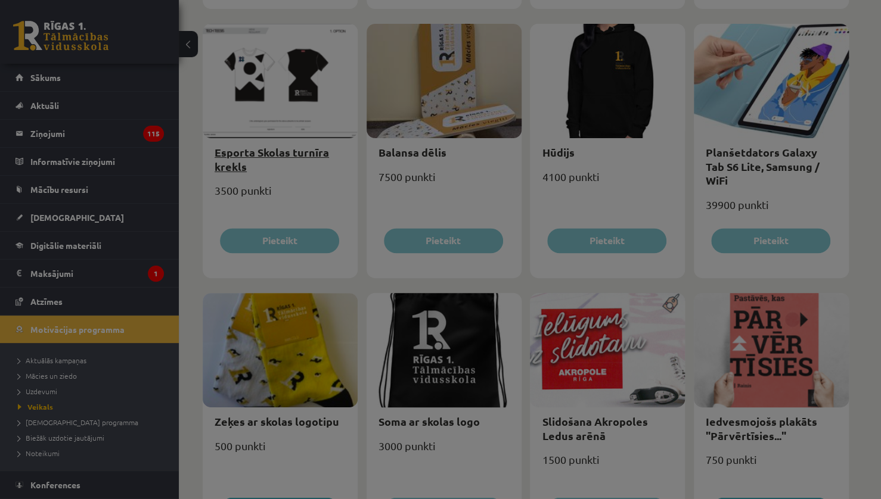
scroll to position [0, 0]
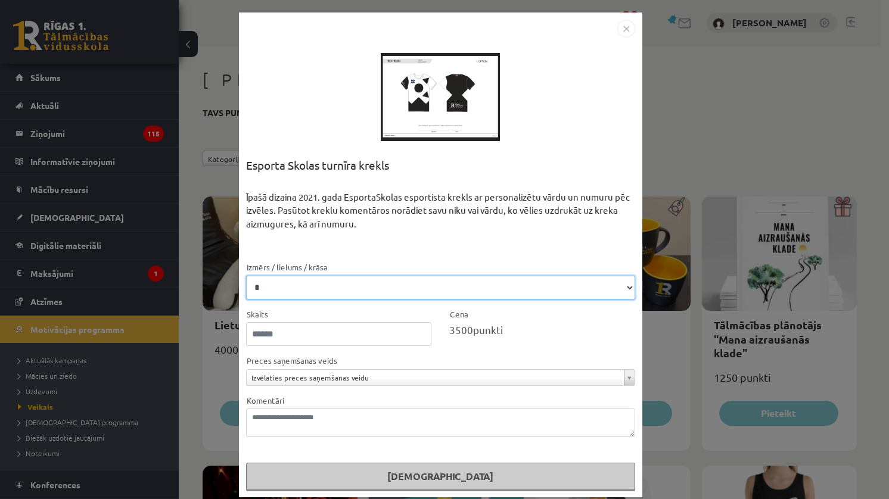
click at [482, 290] on select "* * **" at bounding box center [440, 288] width 389 height 24
click at [484, 290] on select "* * **" at bounding box center [440, 288] width 389 height 24
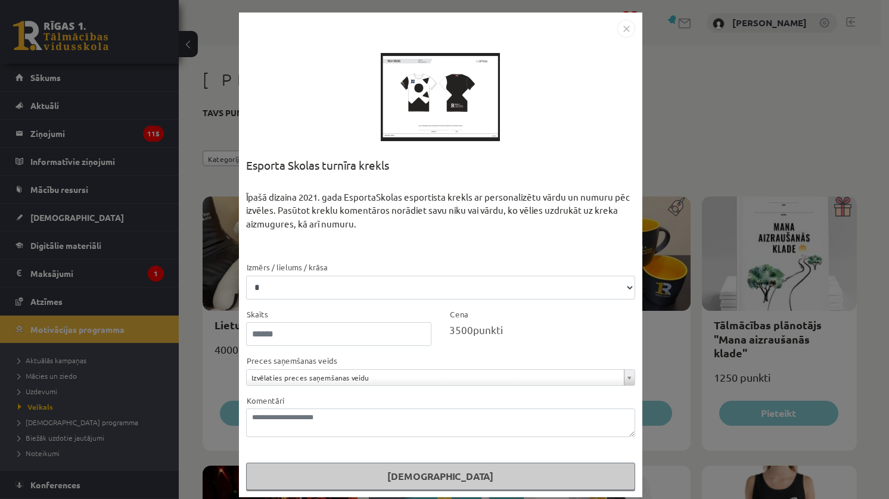
click at [471, 78] on div at bounding box center [440, 97] width 119 height 119
click at [621, 29] on img "Close" at bounding box center [626, 29] width 18 height 18
